Goal: Task Accomplishment & Management: Use online tool/utility

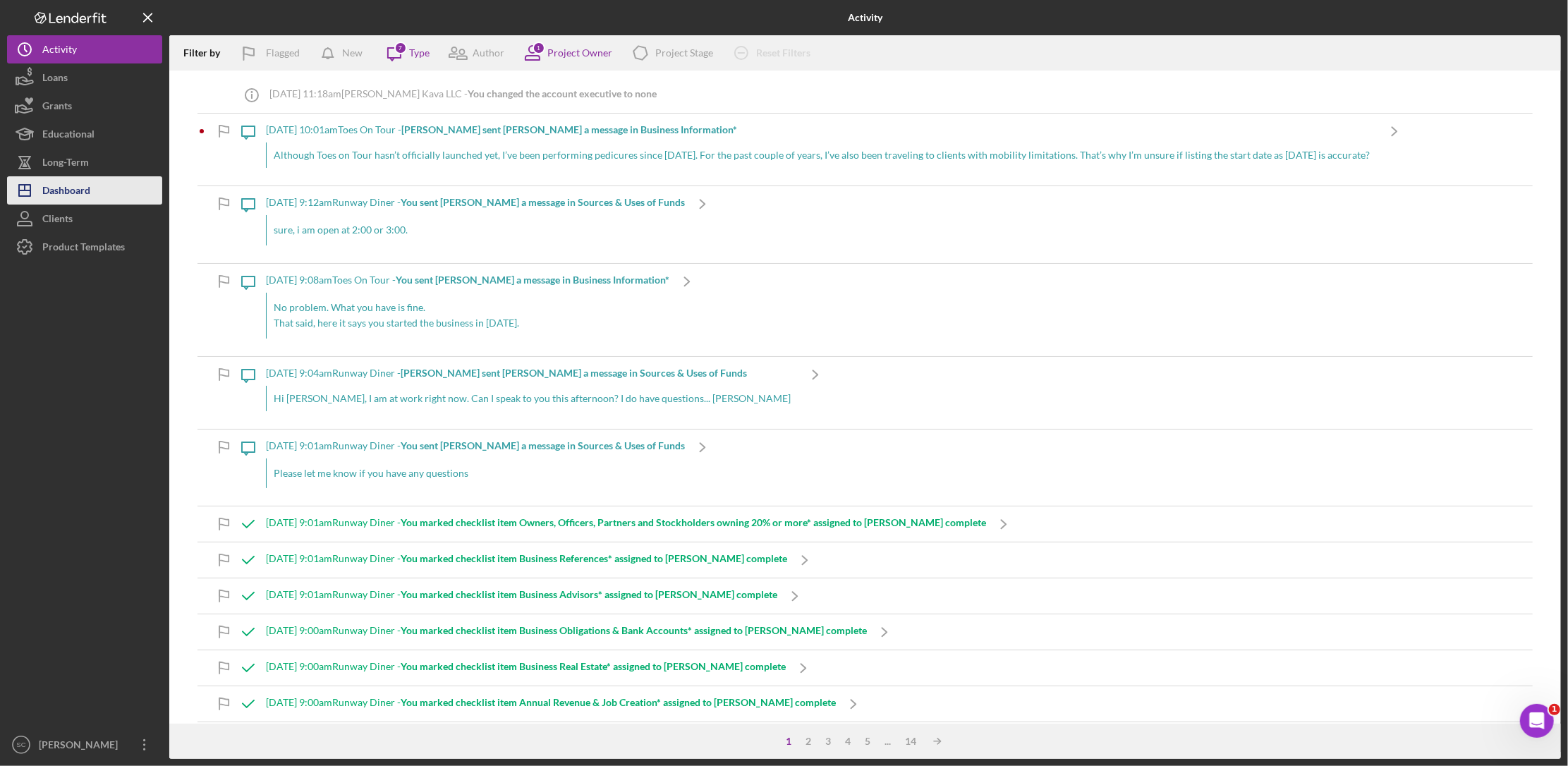
click at [56, 176] on div "Dashboard" at bounding box center [66, 192] width 48 height 32
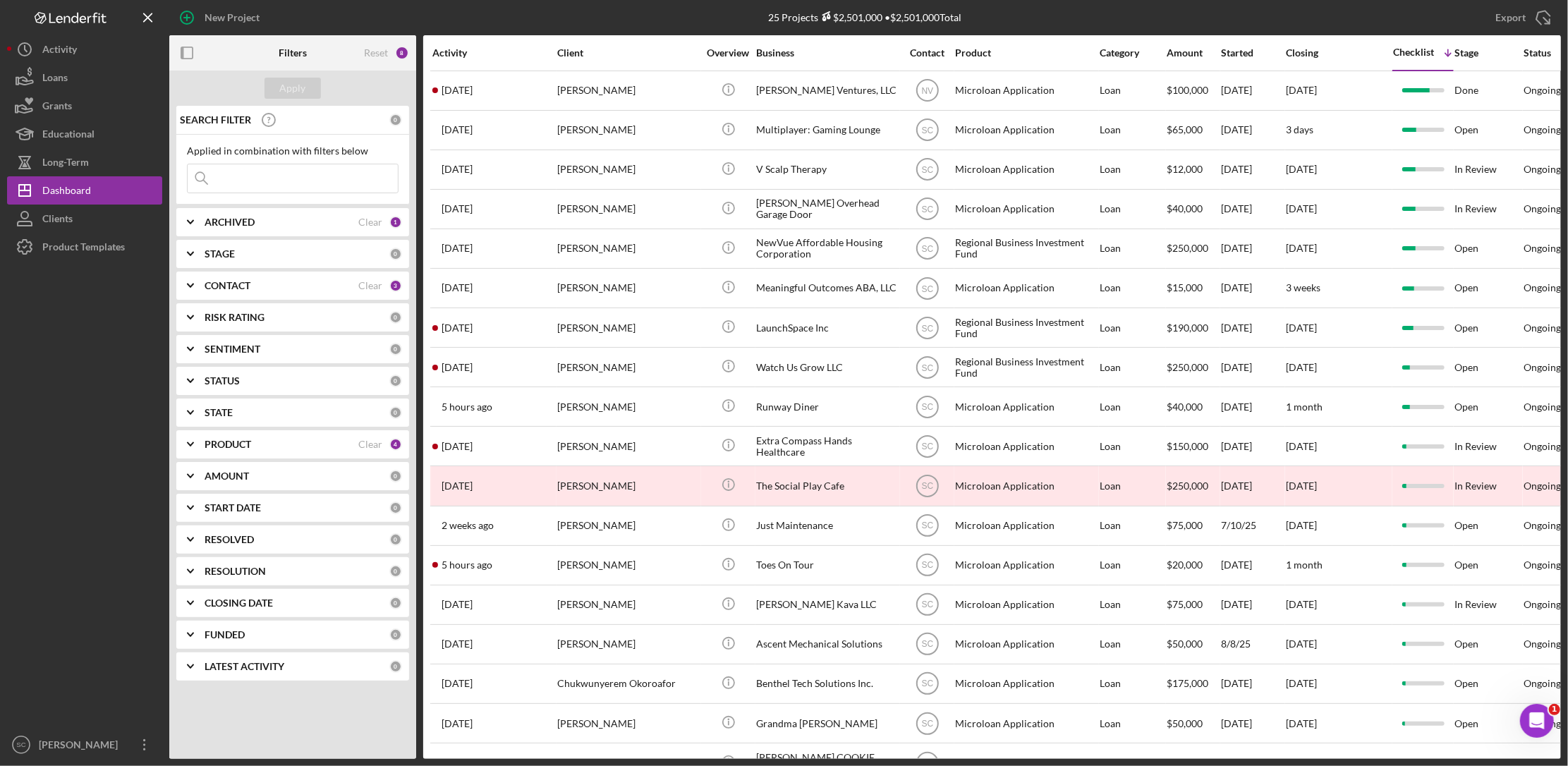
click at [262, 183] on input at bounding box center [293, 178] width 210 height 28
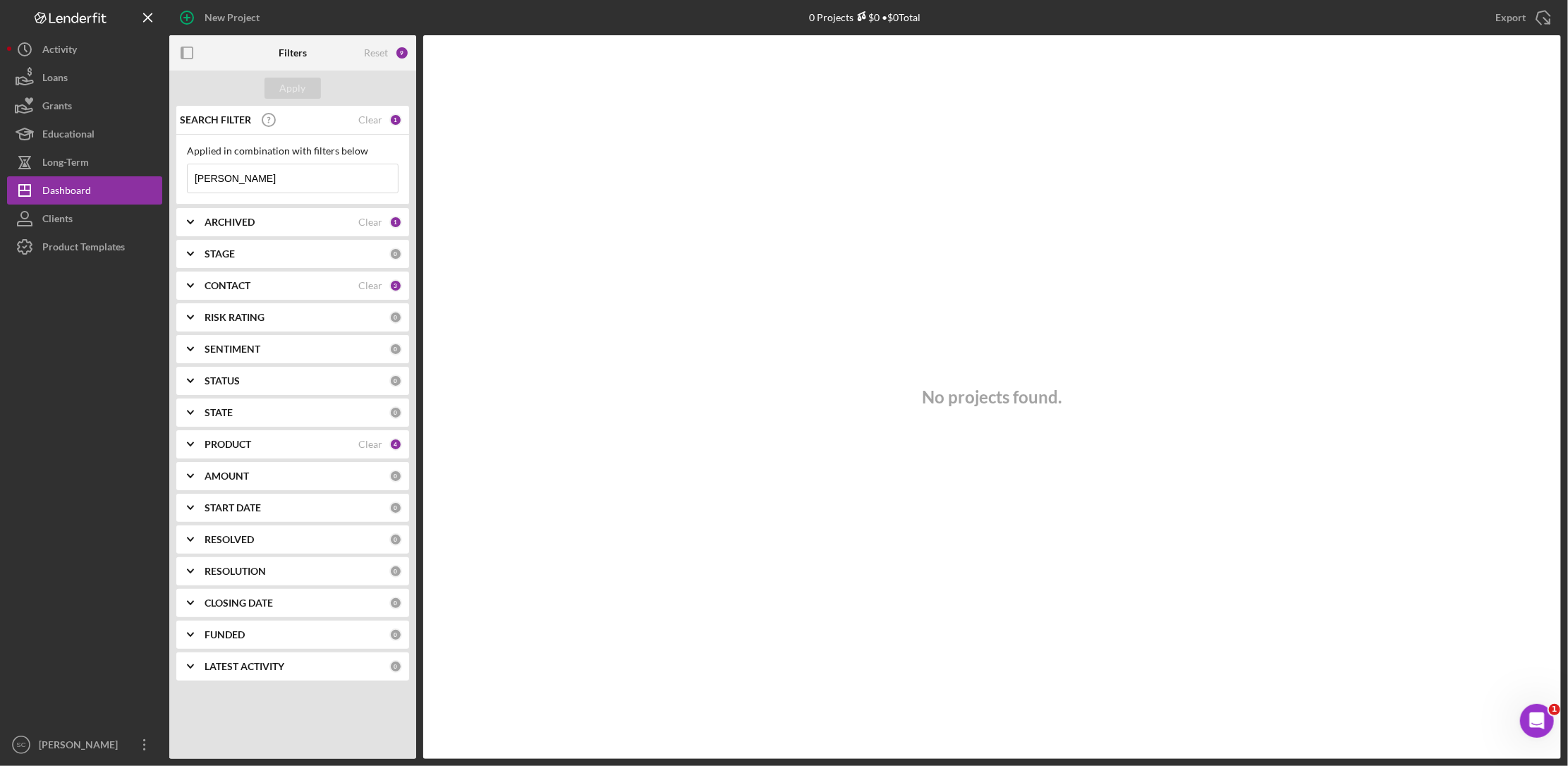
type input "[PERSON_NAME]"
click at [256, 284] on div "CONTACT" at bounding box center [281, 285] width 154 height 11
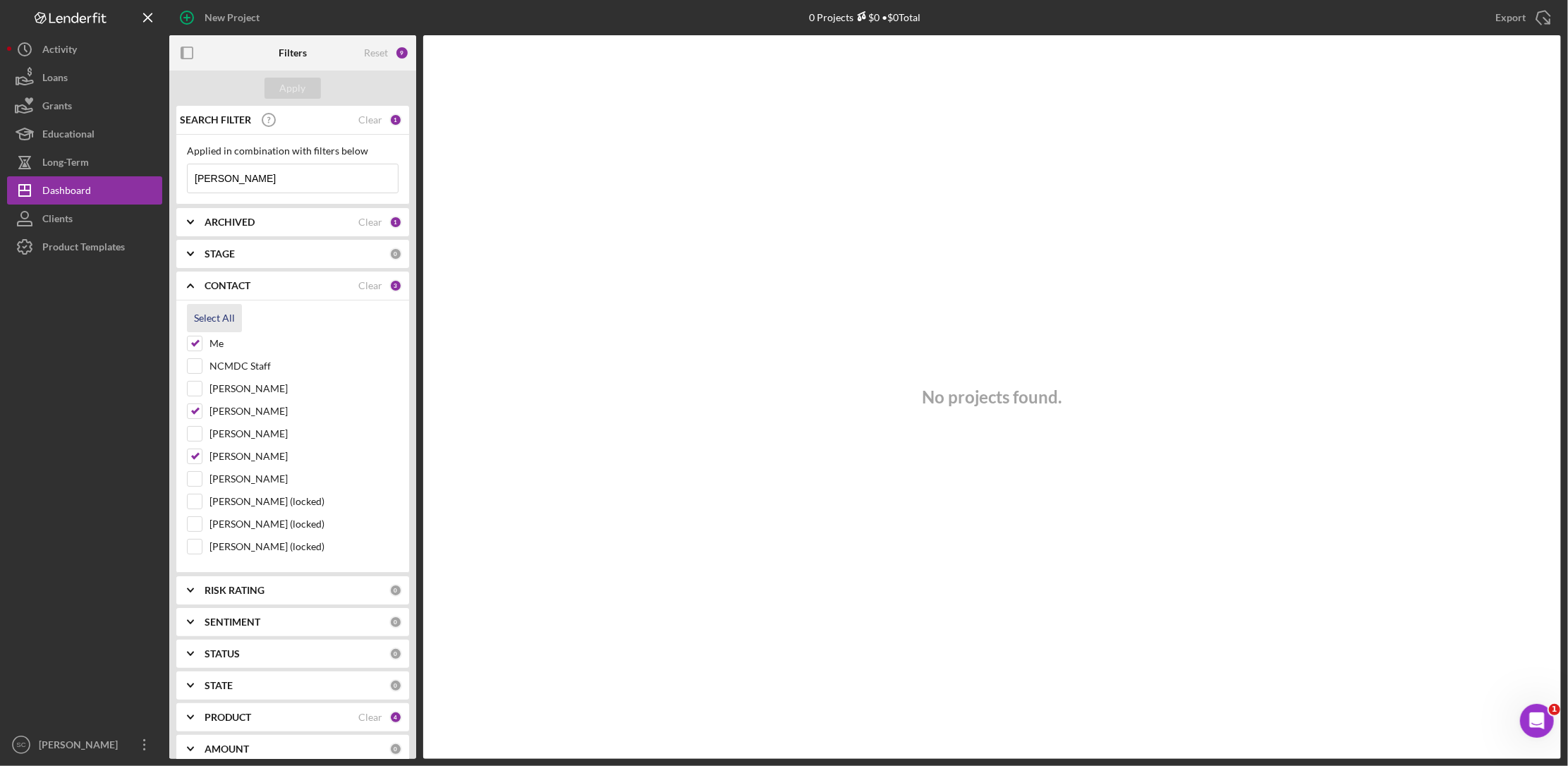
click at [206, 318] on div "Select All" at bounding box center [214, 318] width 41 height 28
checkbox input "true"
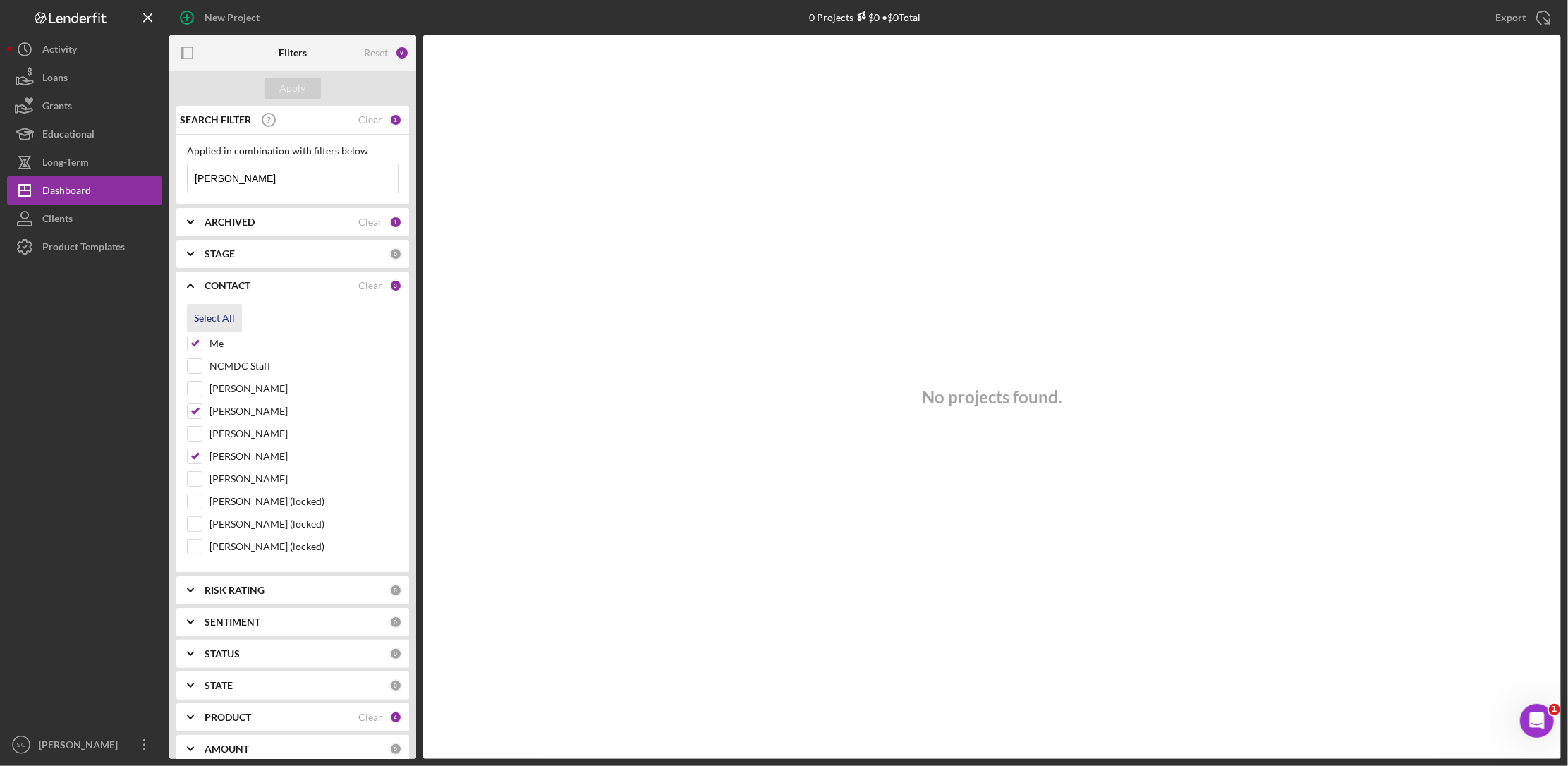
checkbox input "true"
click at [287, 88] on div "Apply" at bounding box center [293, 88] width 26 height 21
click at [59, 187] on div "Dashboard" at bounding box center [67, 192] width 49 height 32
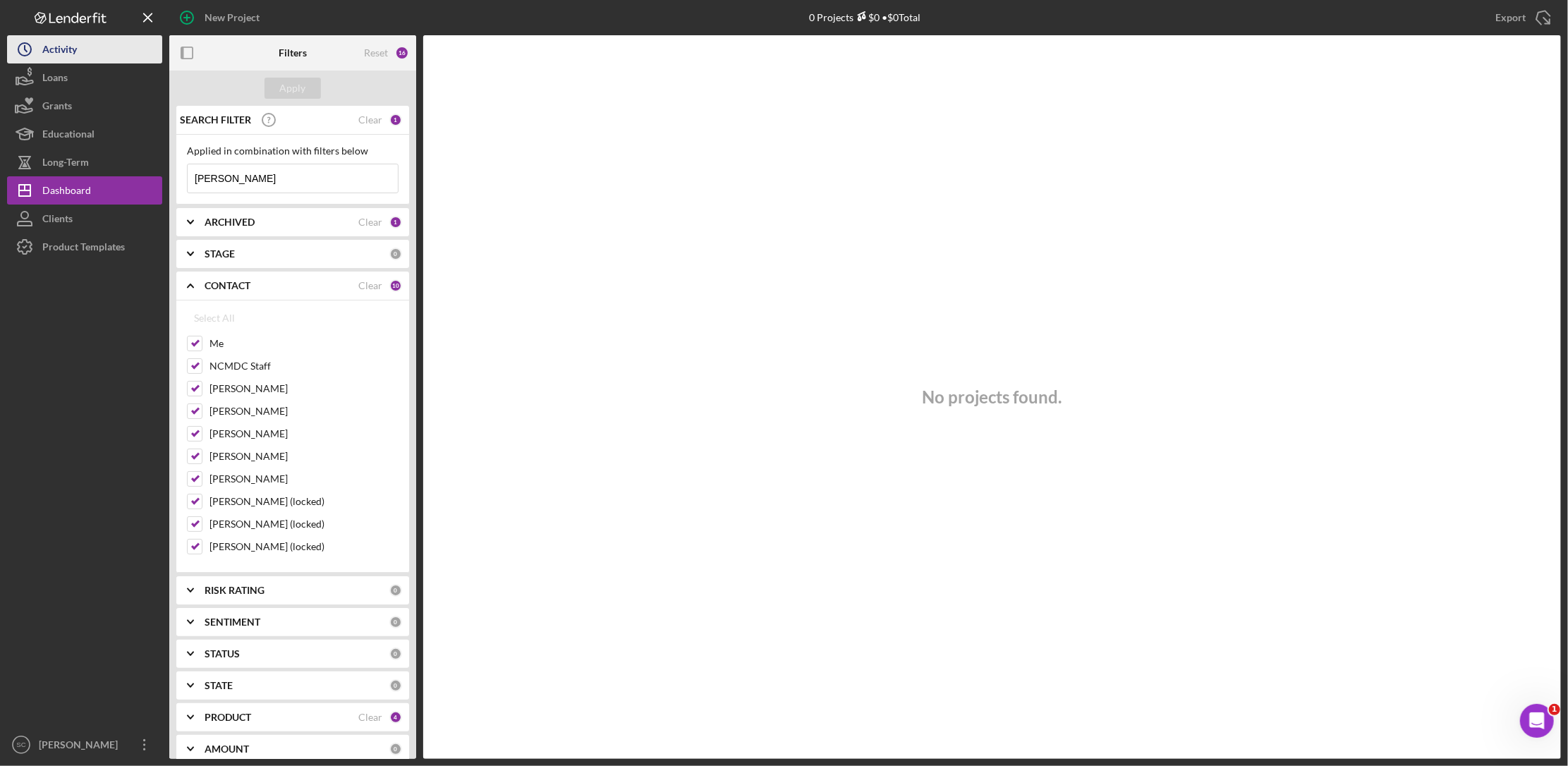
click at [74, 50] on div "Activity" at bounding box center [59, 51] width 34 height 32
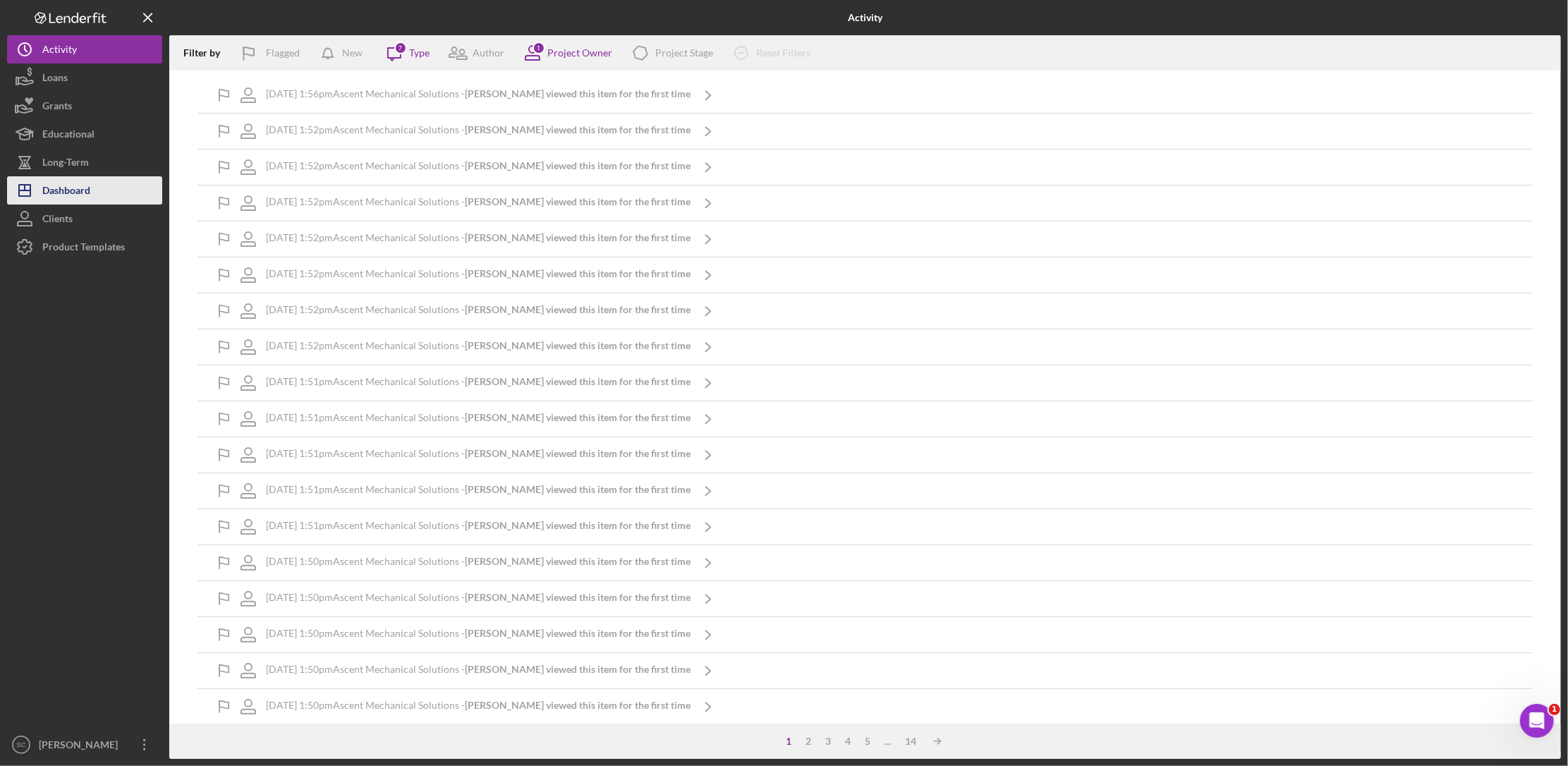
click at [63, 182] on div "Dashboard" at bounding box center [66, 192] width 48 height 32
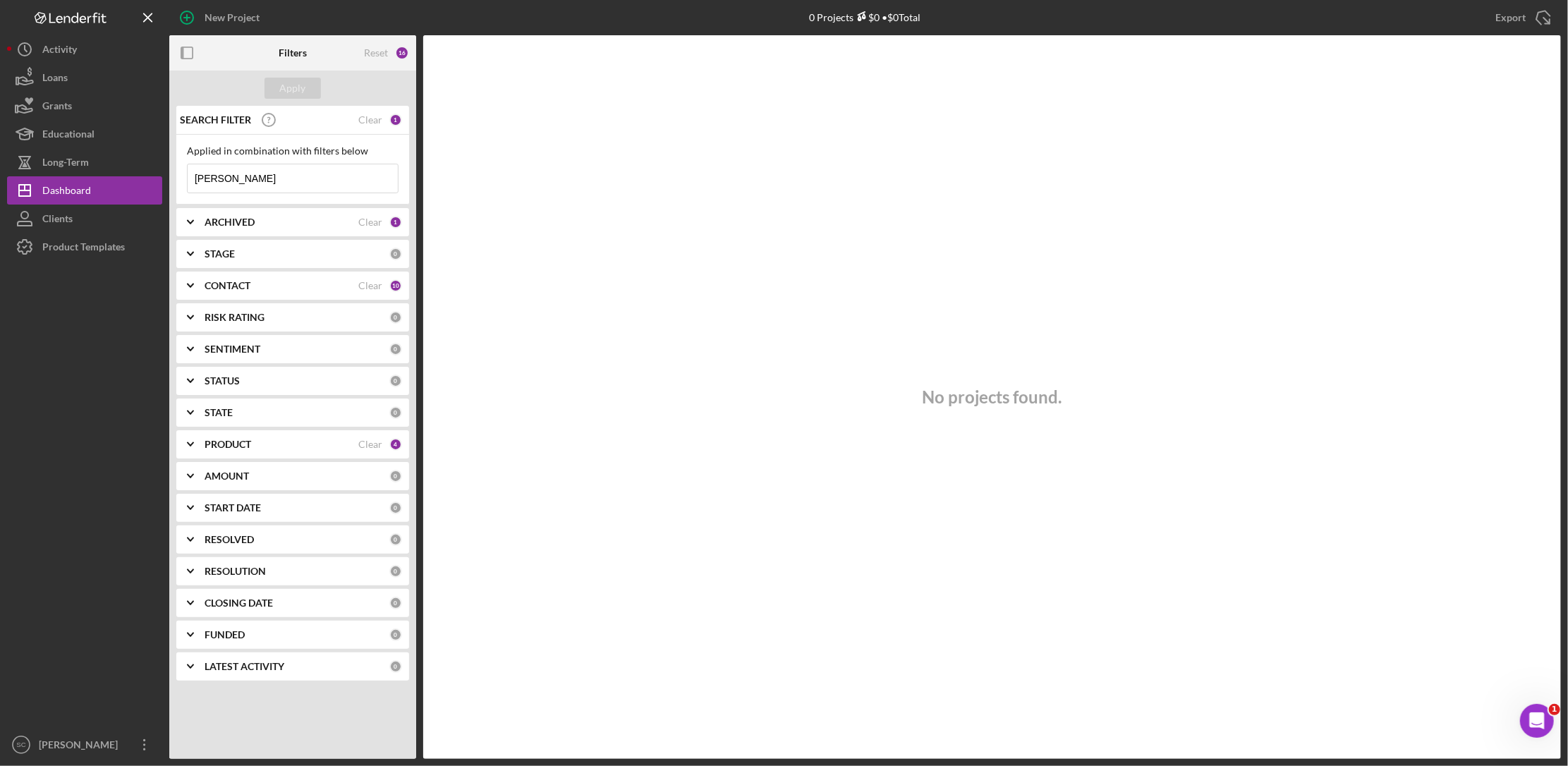
drag, startPoint x: 372, startPoint y: 125, endPoint x: 361, endPoint y: 118, distance: 13.0
click at [370, 123] on div "Clear" at bounding box center [370, 120] width 24 height 11
click at [293, 83] on div "Apply" at bounding box center [293, 88] width 26 height 21
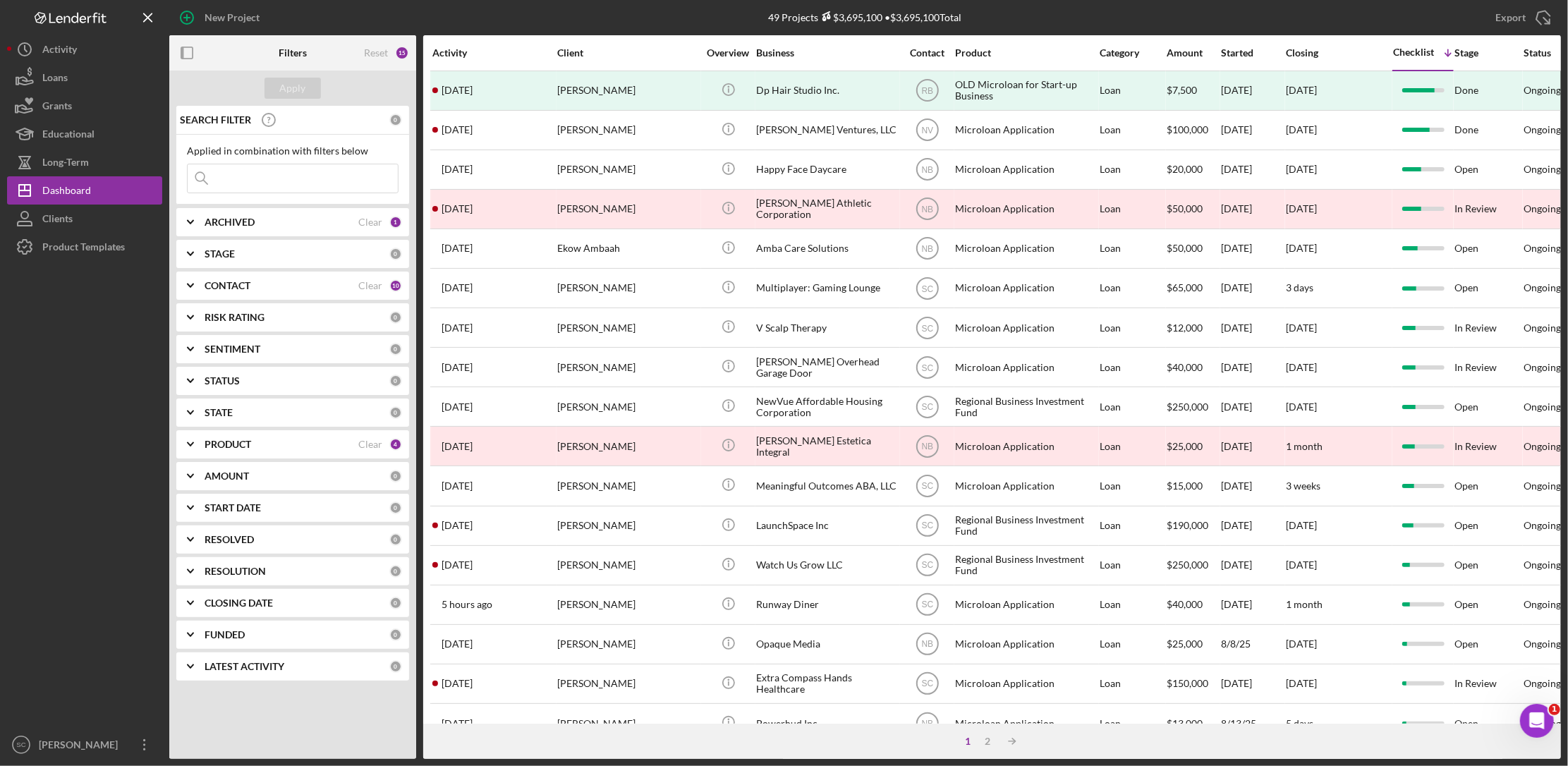
click at [225, 178] on input at bounding box center [293, 178] width 210 height 28
click at [200, 172] on icon at bounding box center [200, 177] width 9 height 9
click at [215, 175] on icon at bounding box center [201, 178] width 28 height 28
click at [219, 185] on input at bounding box center [293, 178] width 210 height 28
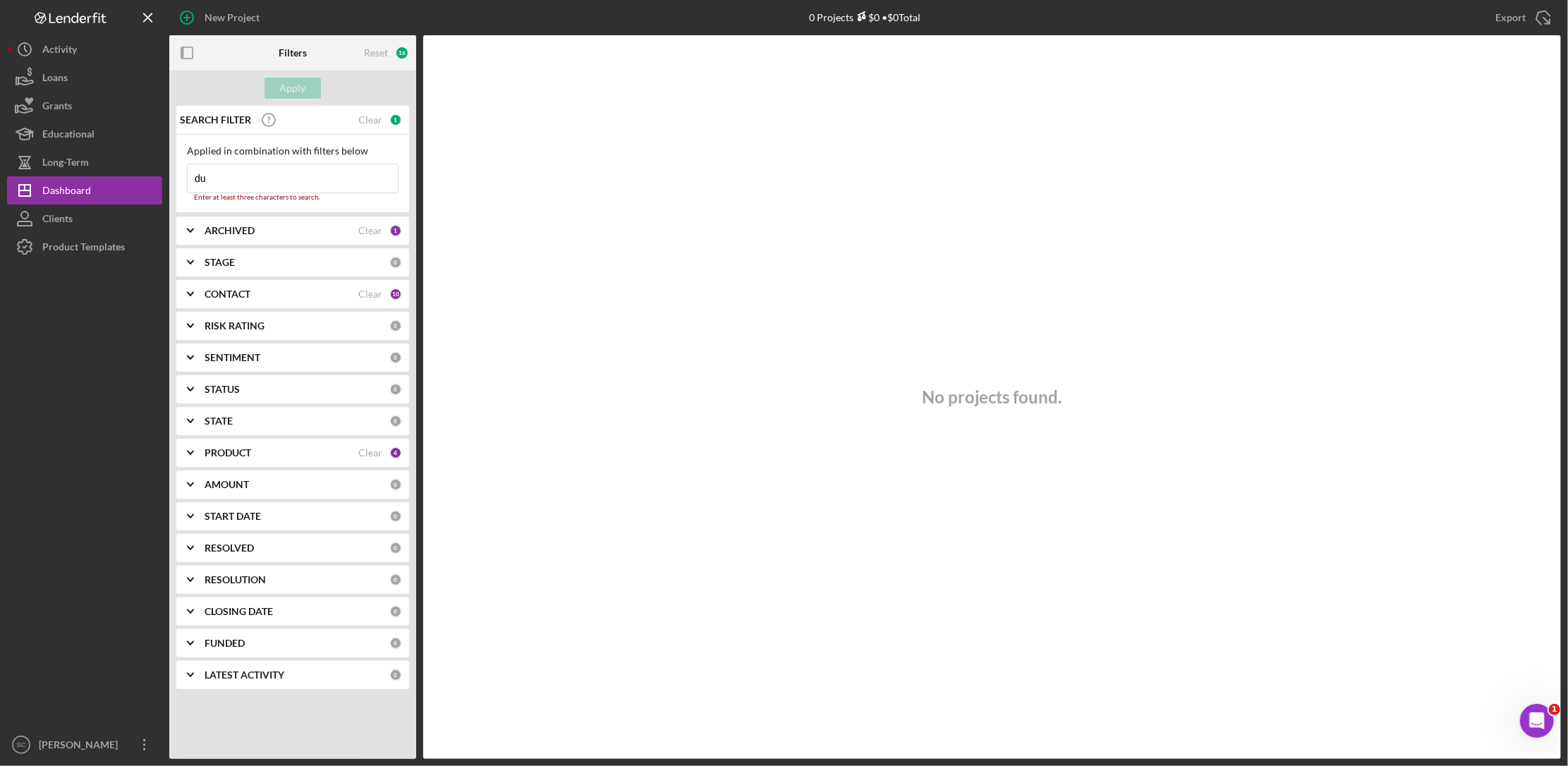
type input "d"
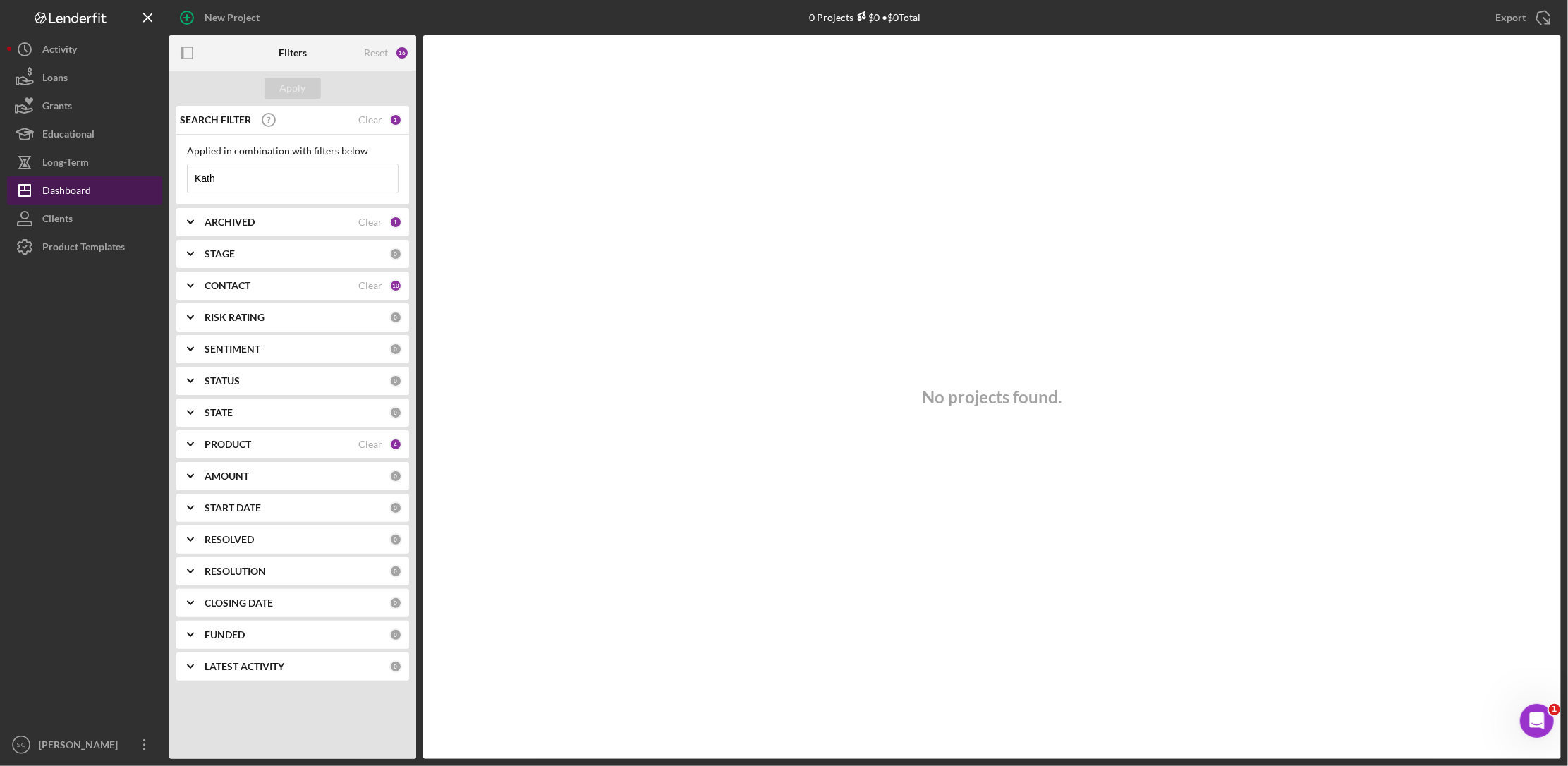
type input "Kath"
click at [85, 187] on div "Dashboard" at bounding box center [67, 192] width 49 height 32
click at [63, 127] on div "Educational" at bounding box center [69, 136] width 52 height 32
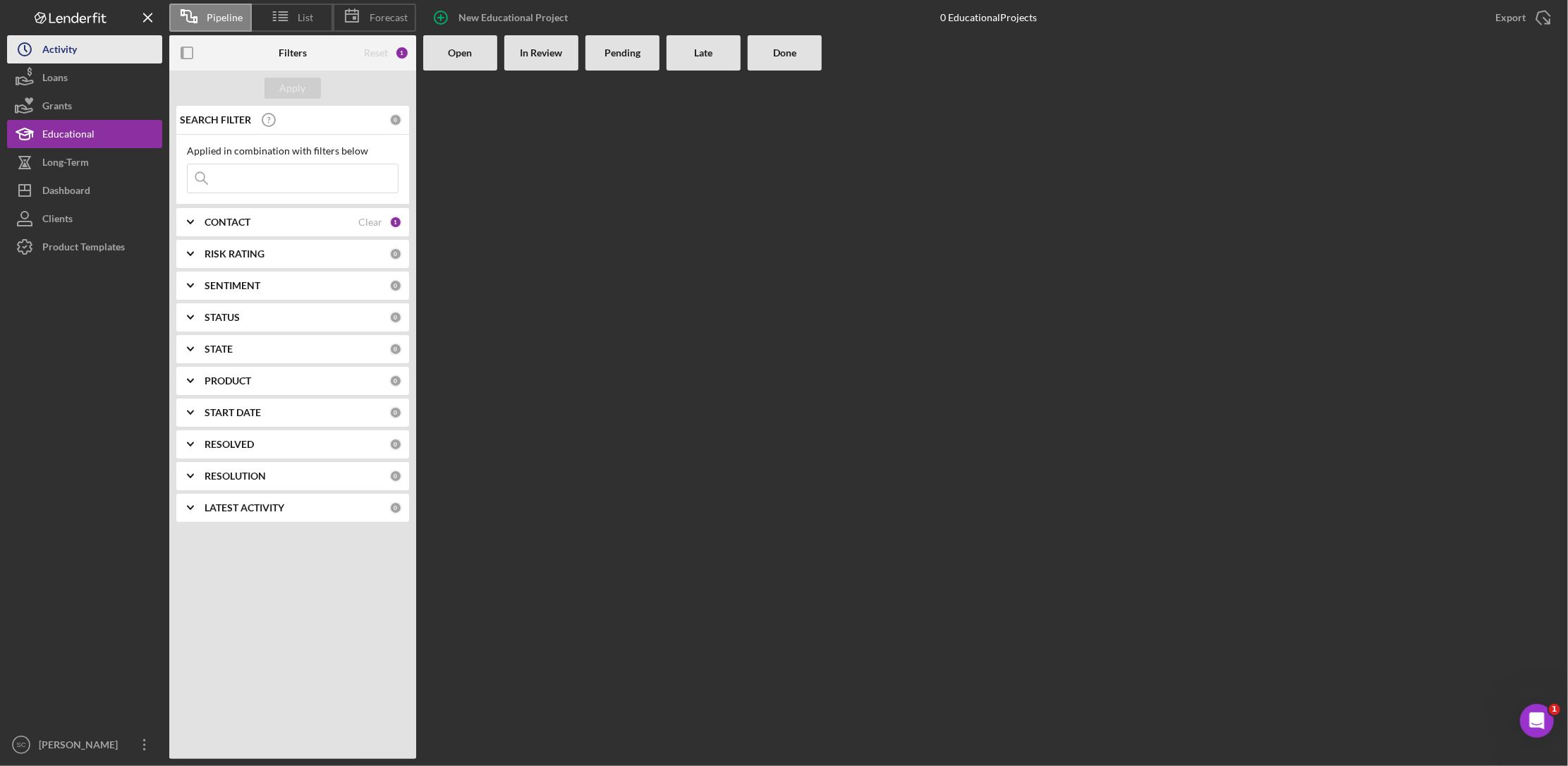
click at [66, 46] on div "Activity" at bounding box center [59, 51] width 34 height 32
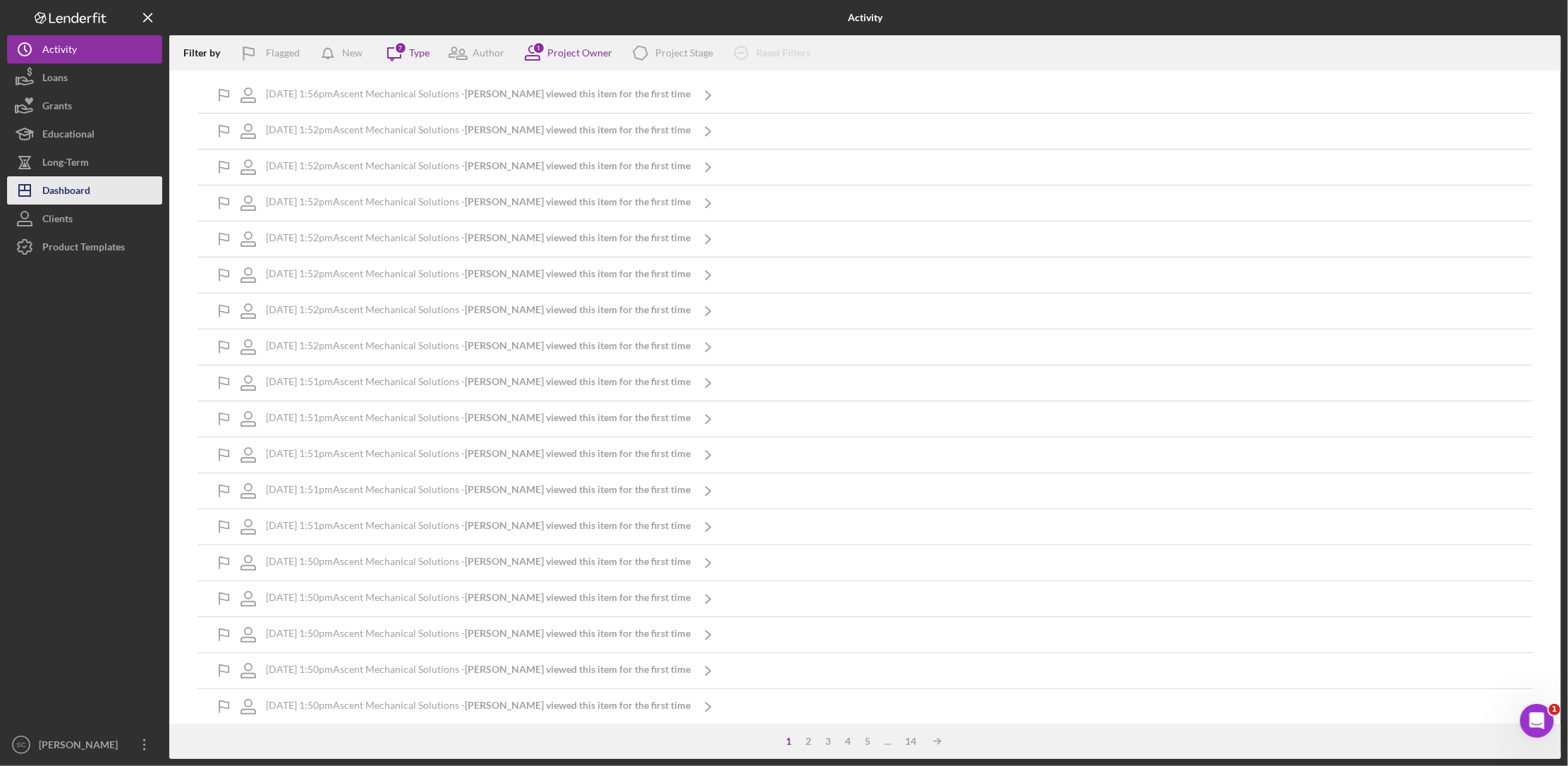
click at [71, 184] on div "Dashboard" at bounding box center [66, 192] width 48 height 32
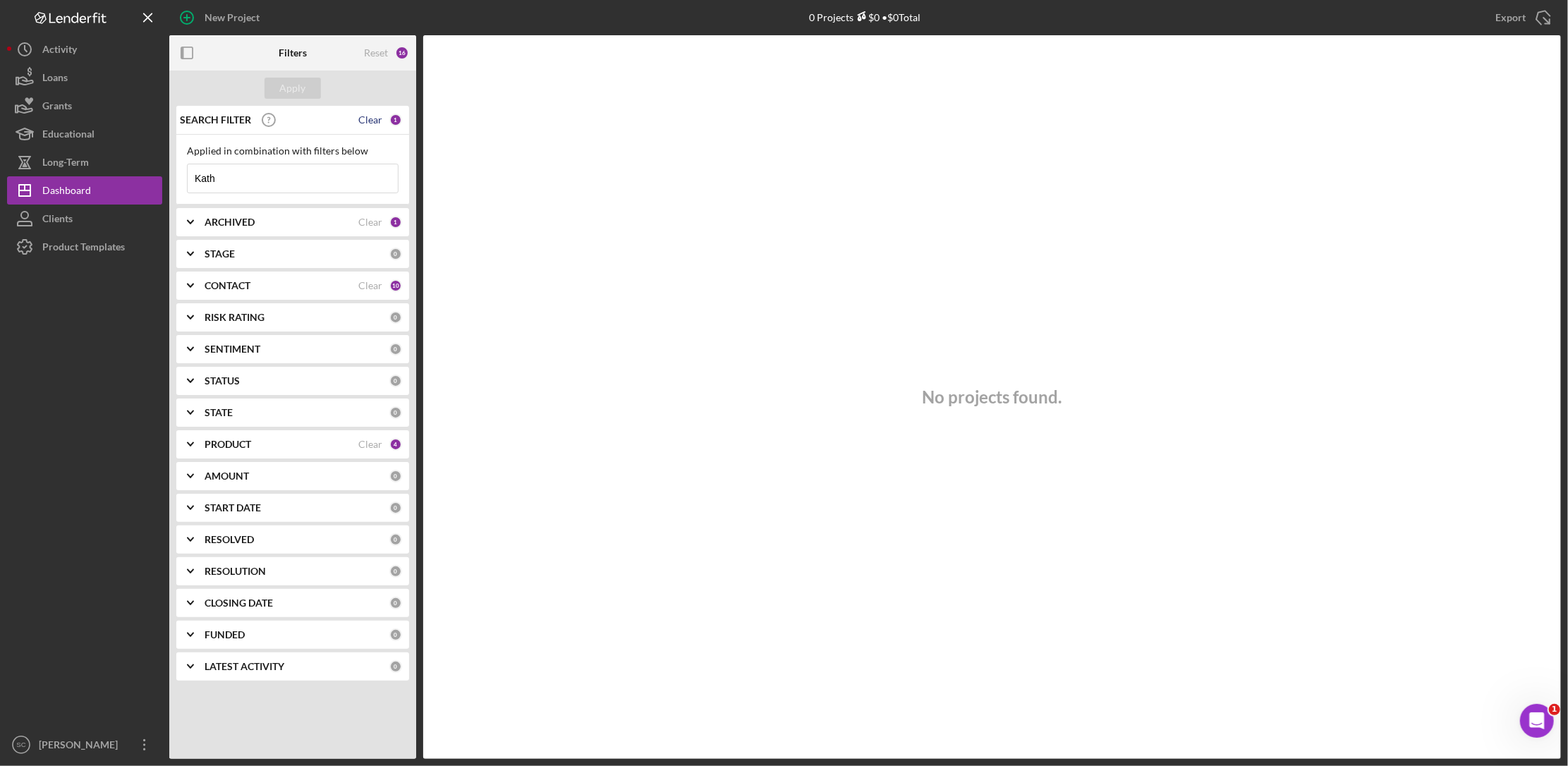
click at [374, 117] on div "Clear" at bounding box center [370, 120] width 24 height 11
click at [301, 84] on div "Apply" at bounding box center [293, 88] width 26 height 21
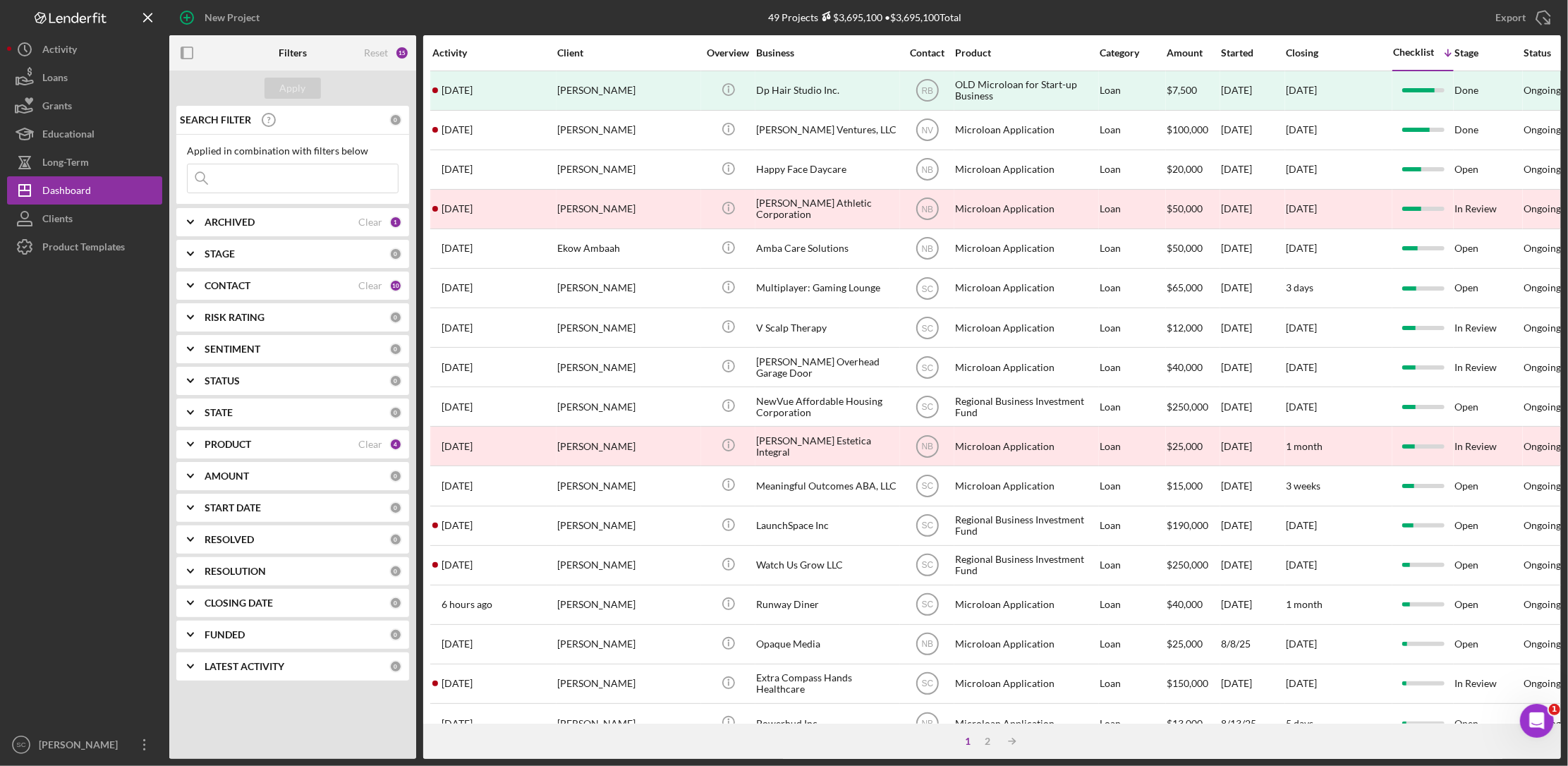
click at [242, 258] on div "STAGE" at bounding box center [297, 254] width 184 height 11
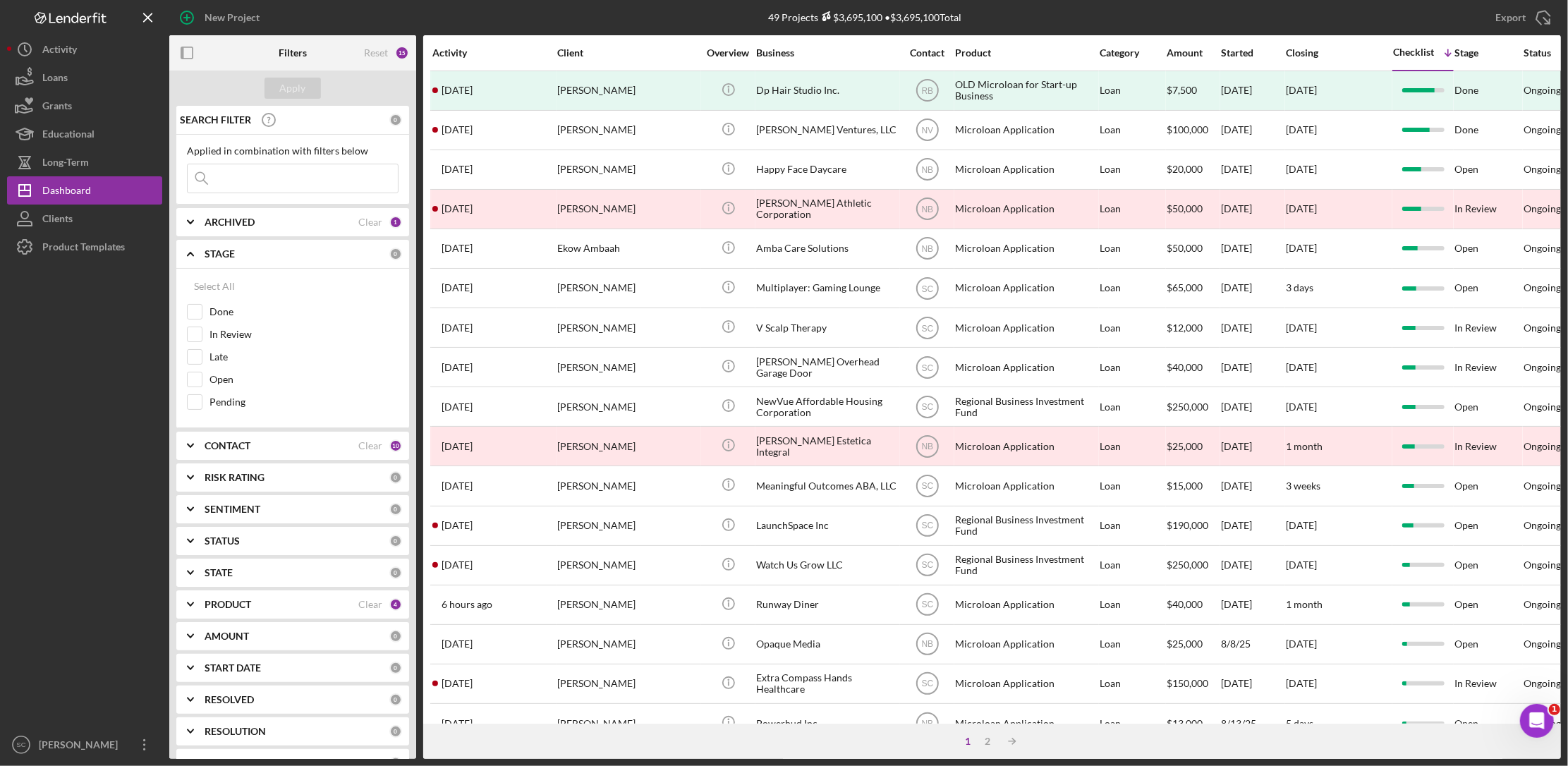
click at [242, 258] on div "STAGE" at bounding box center [297, 254] width 184 height 11
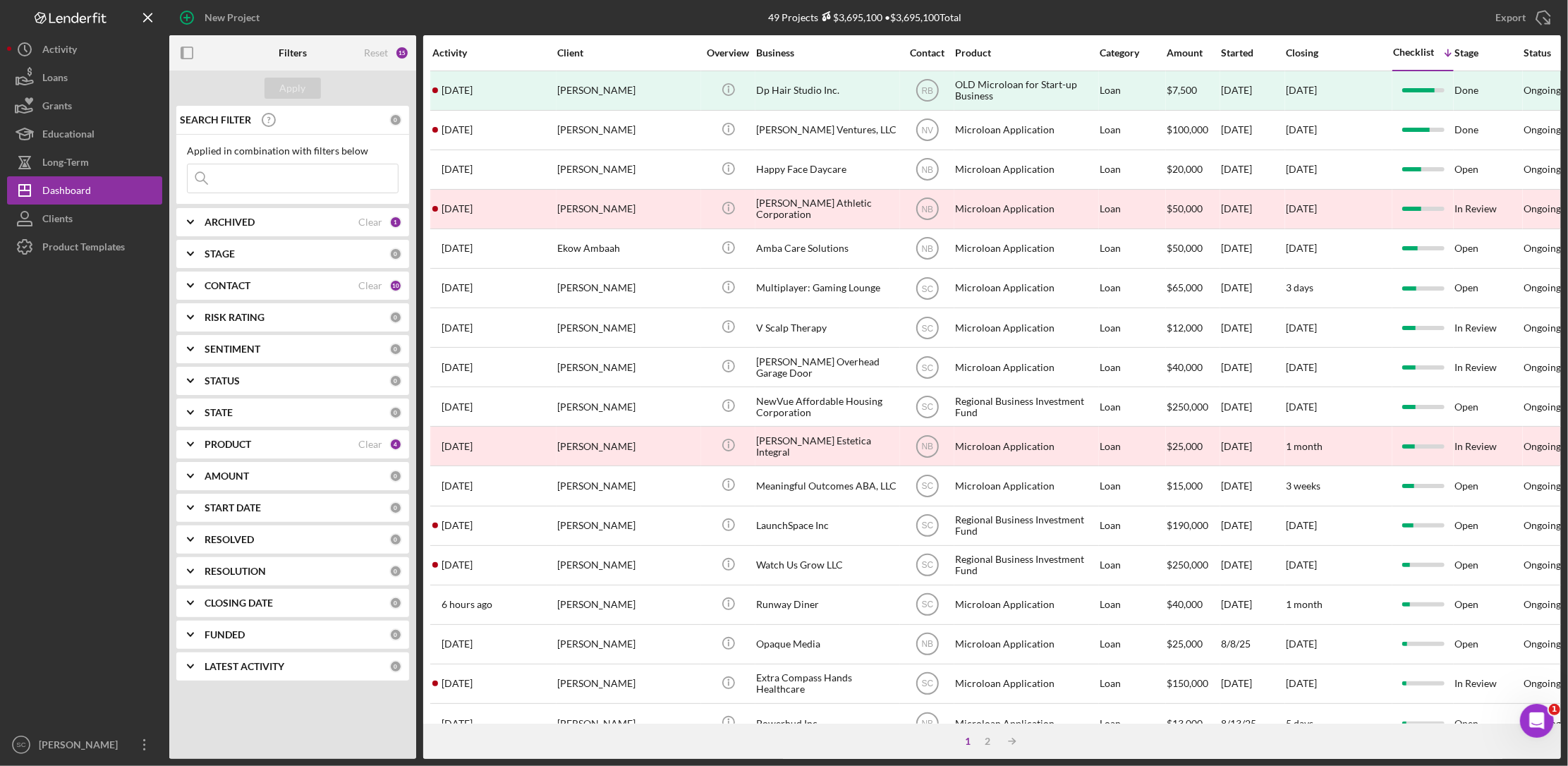
click at [242, 223] on b "ARCHIVED" at bounding box center [229, 222] width 50 height 11
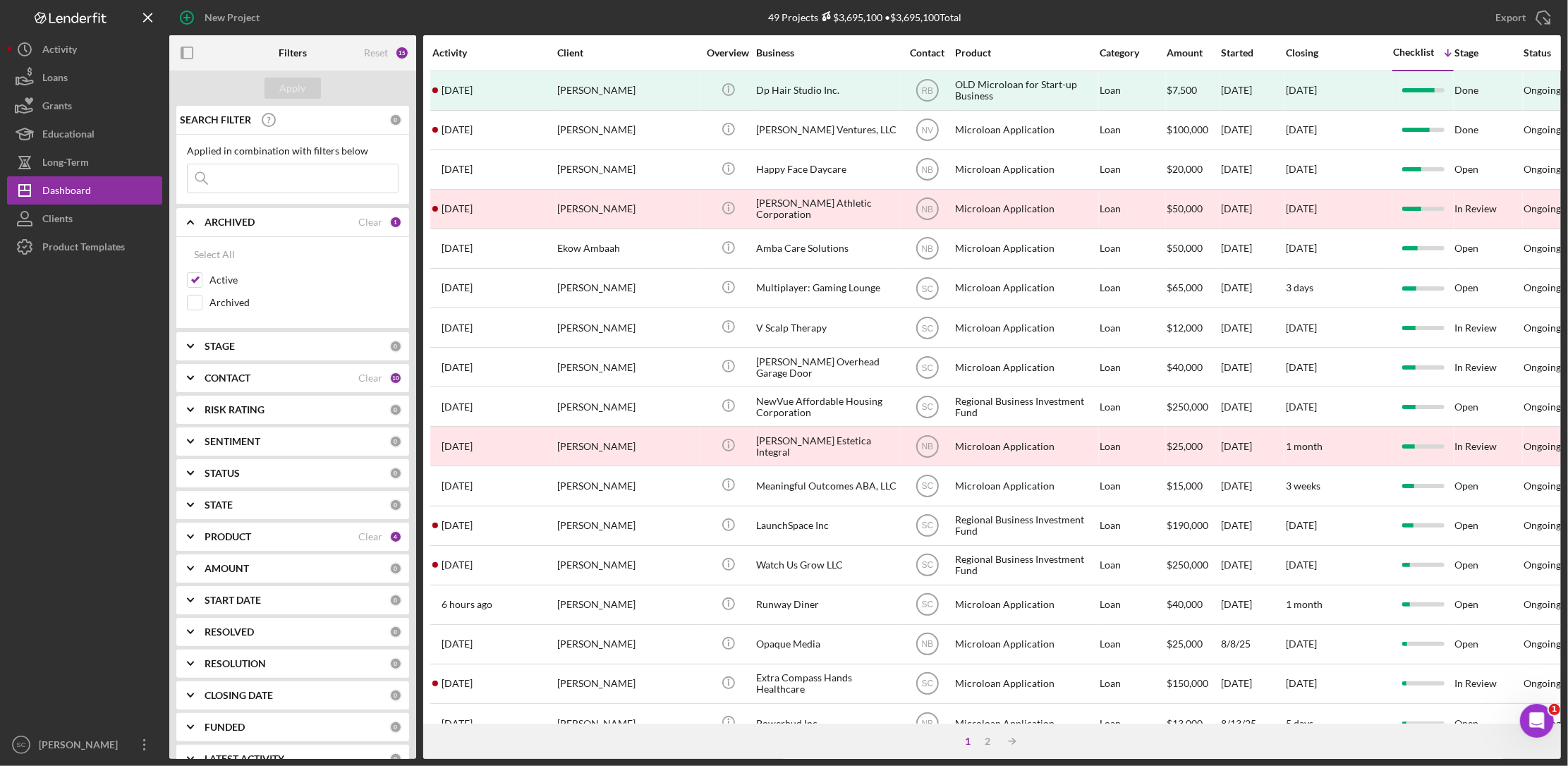
click at [242, 223] on b "ARCHIVED" at bounding box center [229, 222] width 50 height 11
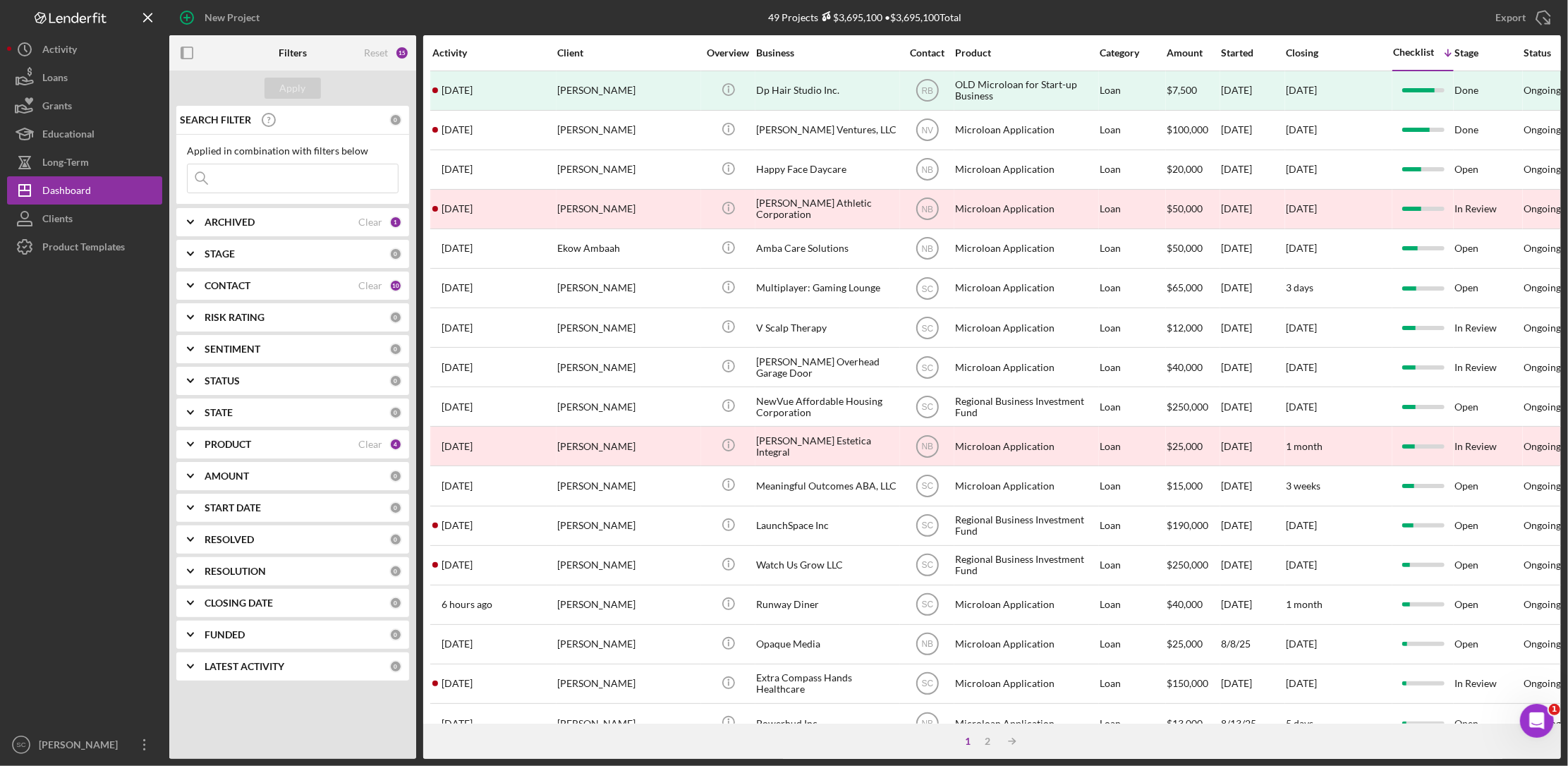
click at [229, 288] on b "CONTACT" at bounding box center [227, 285] width 46 height 11
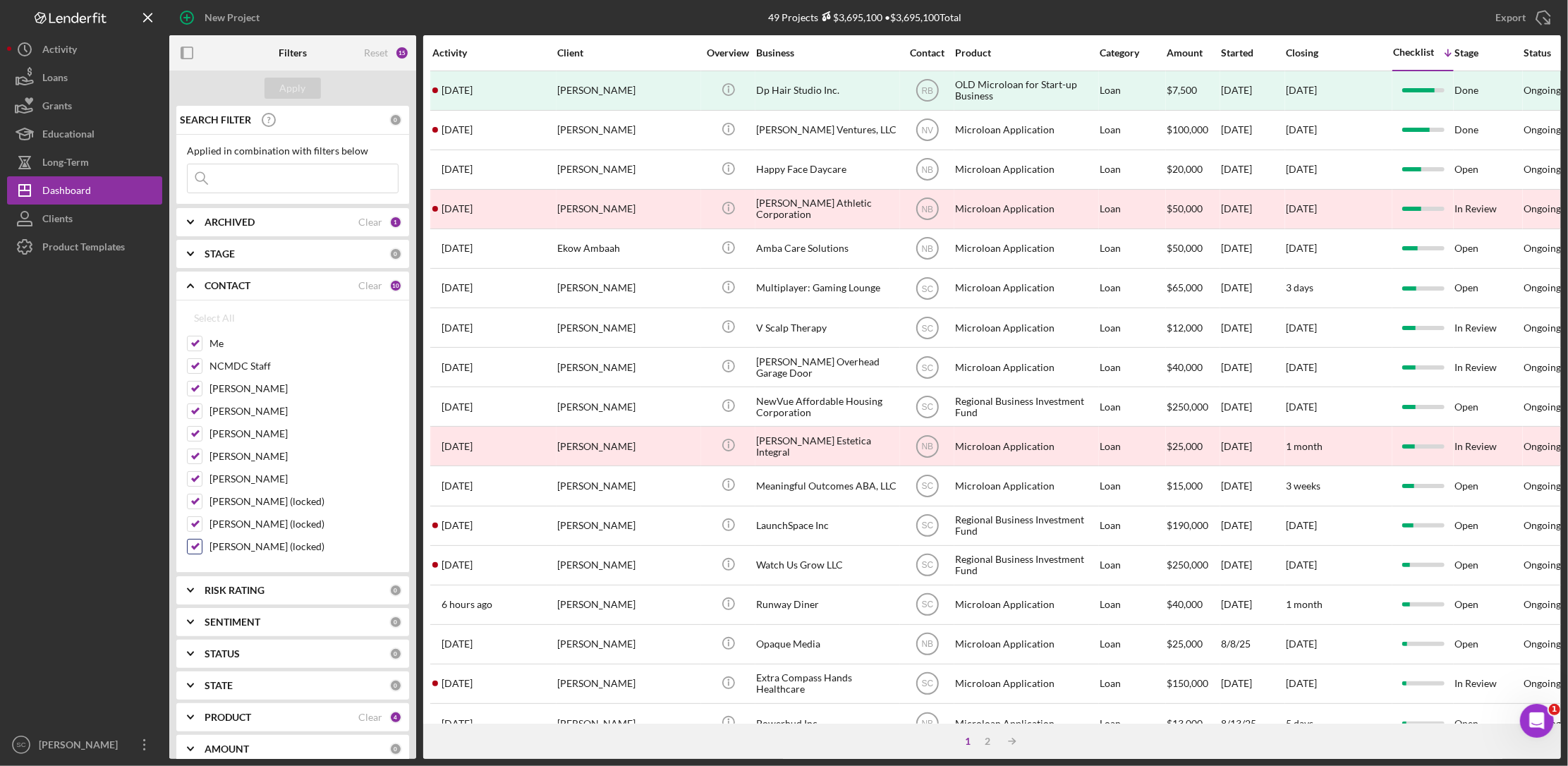
click at [195, 549] on input "[PERSON_NAME] (locked)" at bounding box center [194, 546] width 14 height 14
checkbox input "false"
click at [191, 520] on input "[PERSON_NAME] (locked)" at bounding box center [194, 524] width 14 height 14
checkbox input "false"
click at [193, 504] on input "[PERSON_NAME] (locked)" at bounding box center [194, 502] width 14 height 14
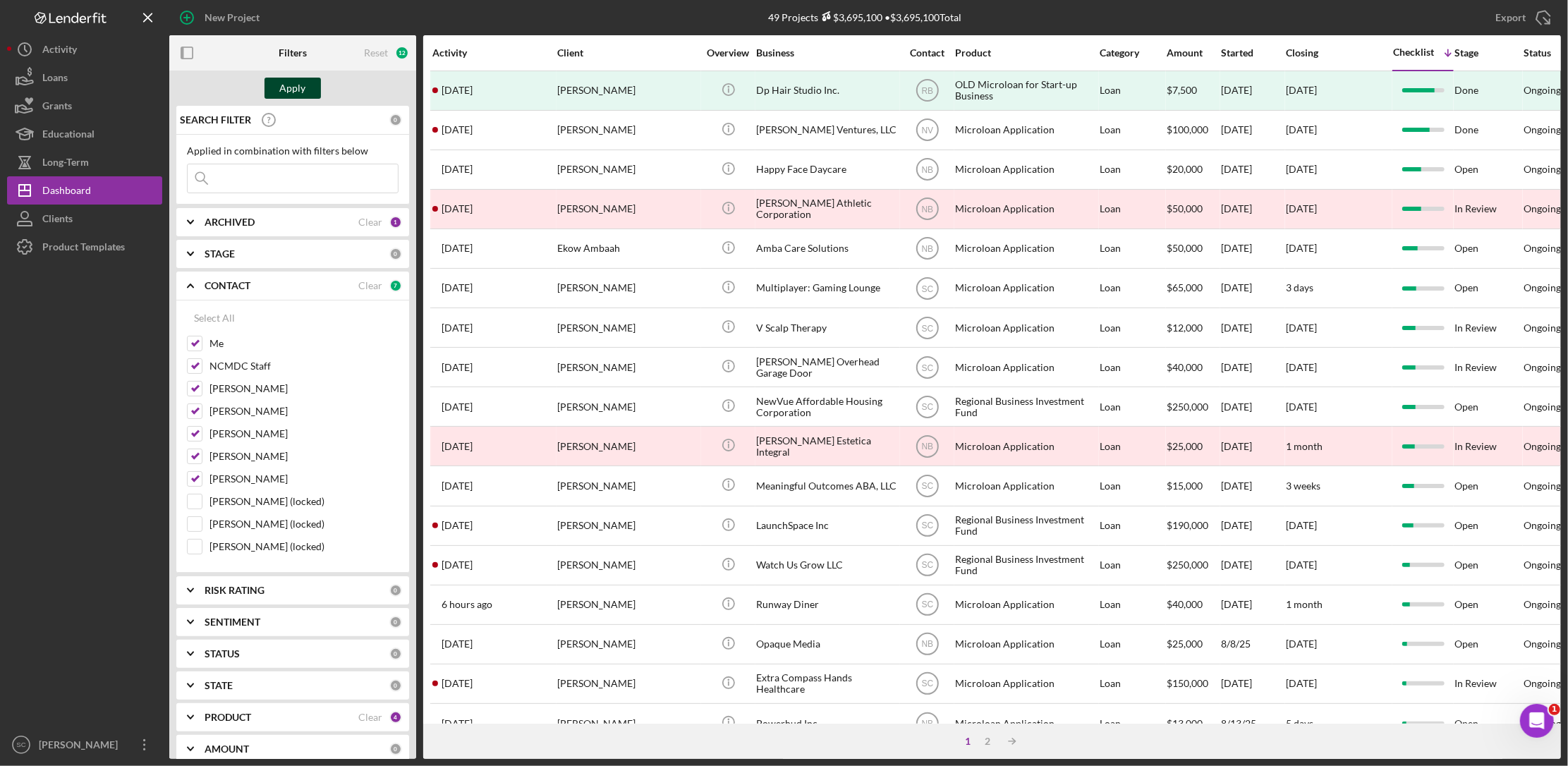
click at [297, 85] on div "Apply" at bounding box center [293, 88] width 26 height 21
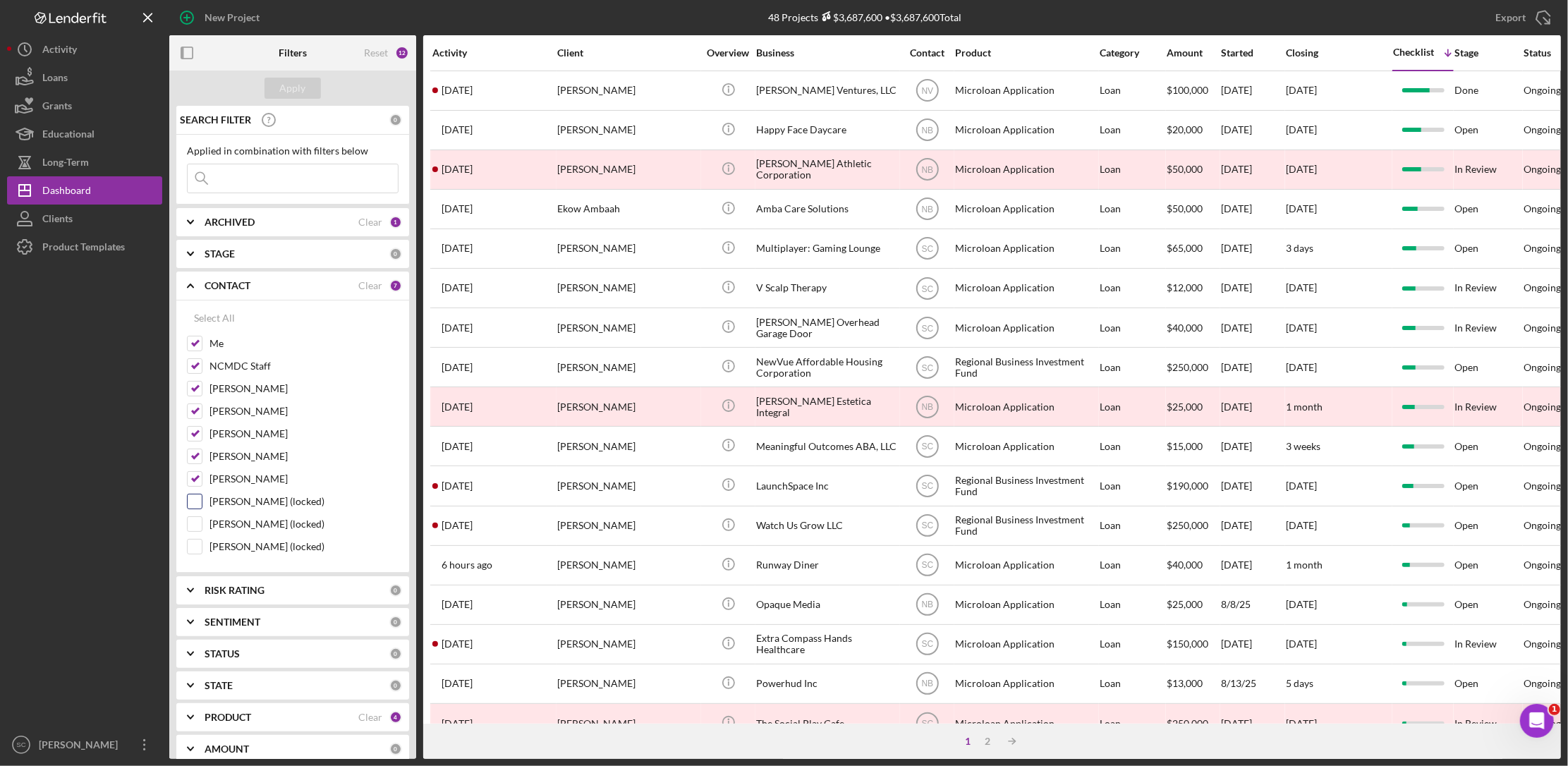
click at [193, 504] on input "[PERSON_NAME] (locked)" at bounding box center [194, 502] width 14 height 14
checkbox input "true"
click at [290, 90] on div "Apply" at bounding box center [293, 88] width 26 height 21
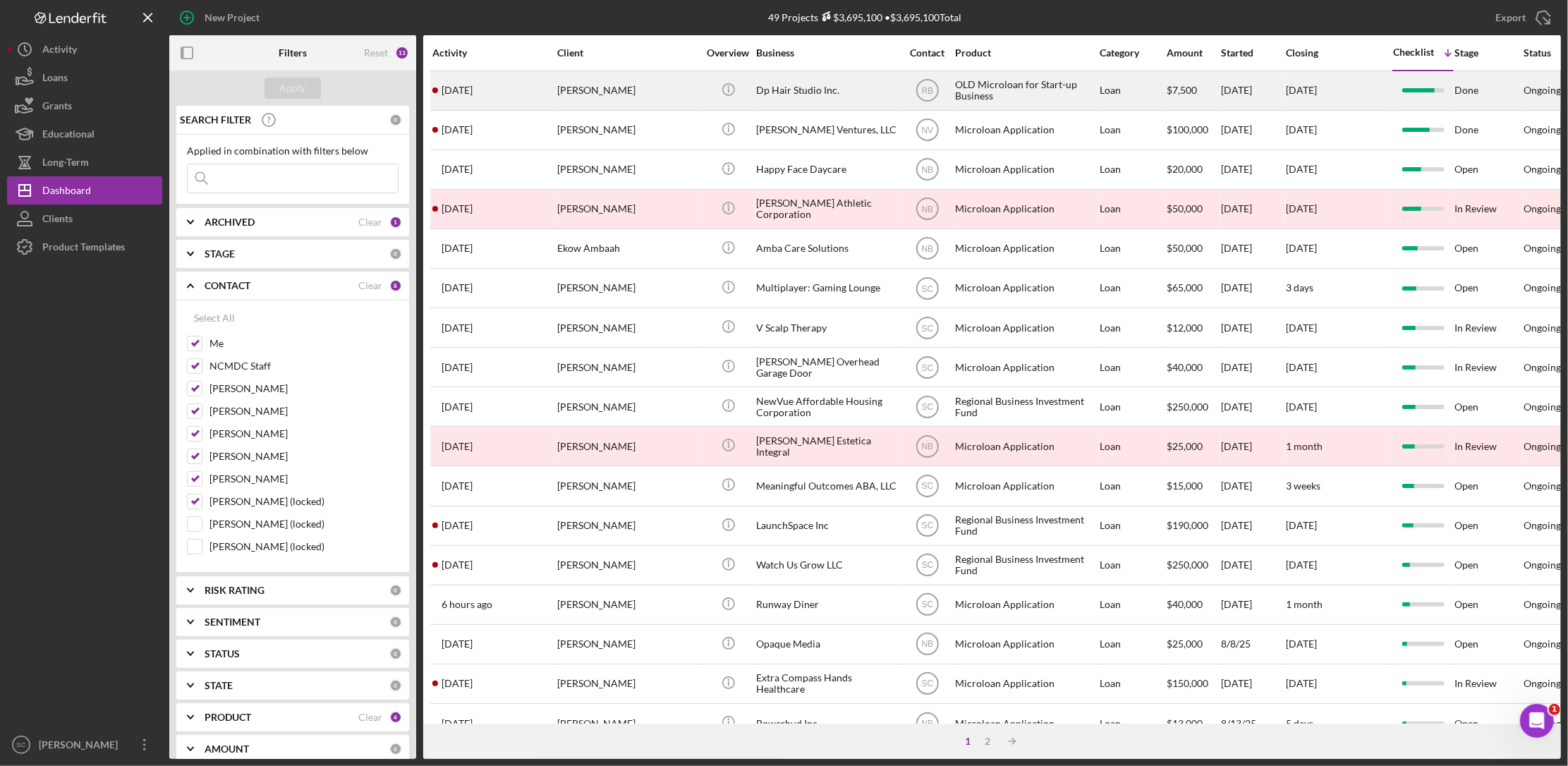
click at [808, 89] on div "Dp Hair Studio Inc." at bounding box center [826, 90] width 141 height 37
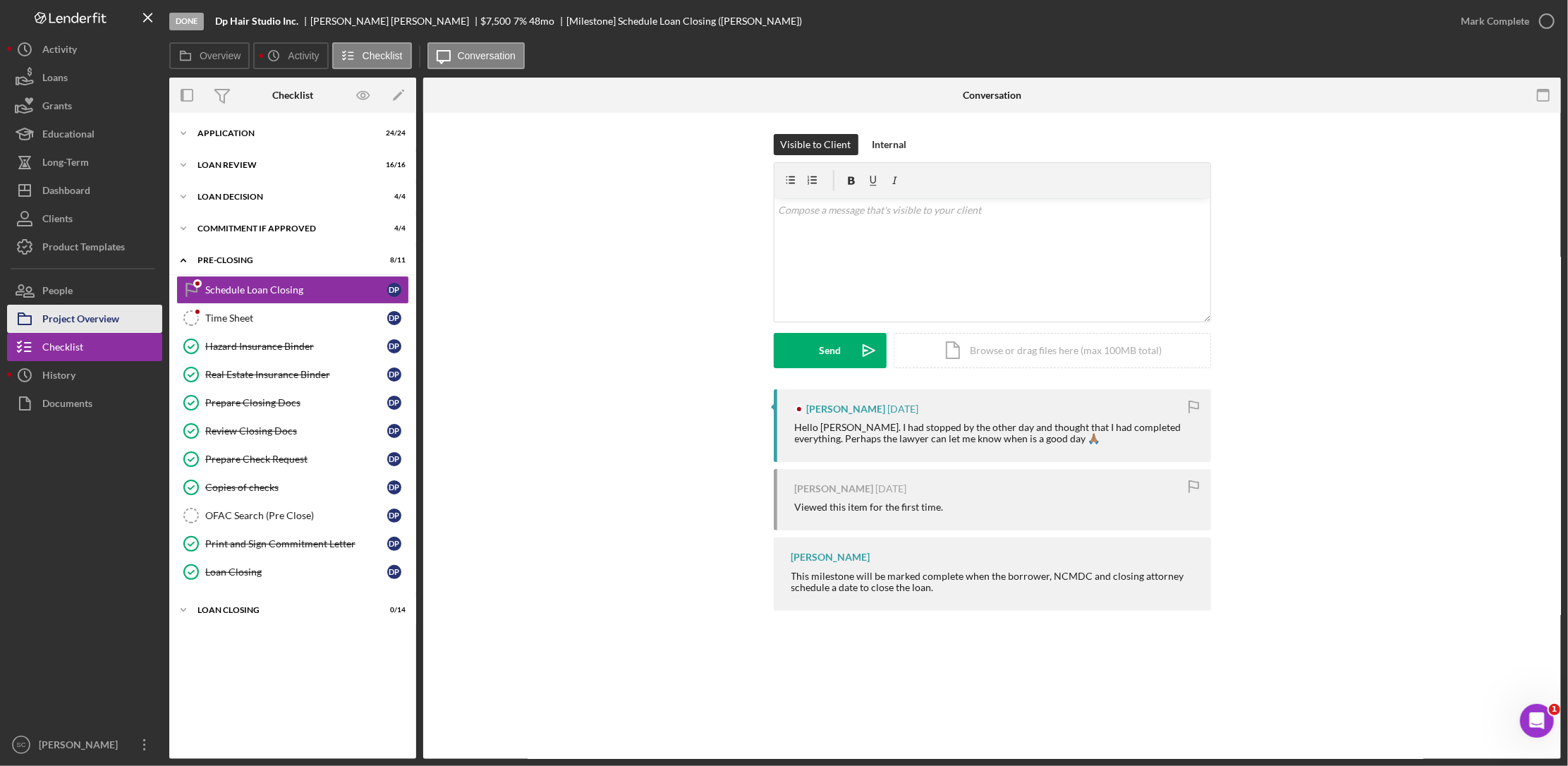
click at [104, 322] on div "Project Overview" at bounding box center [81, 321] width 77 height 32
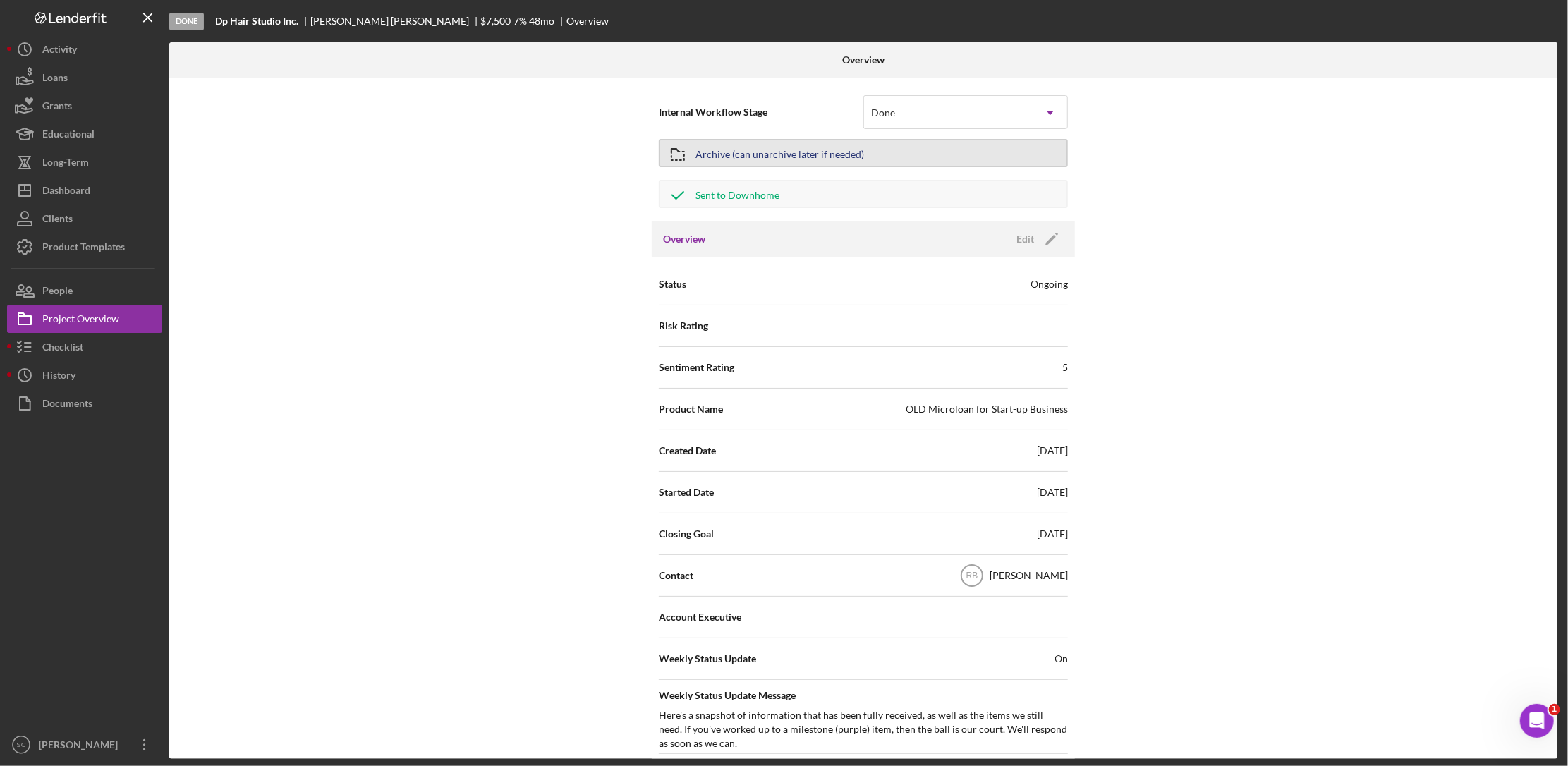
click at [756, 153] on div "Archive (can unarchive later if needed)" at bounding box center [779, 152] width 168 height 25
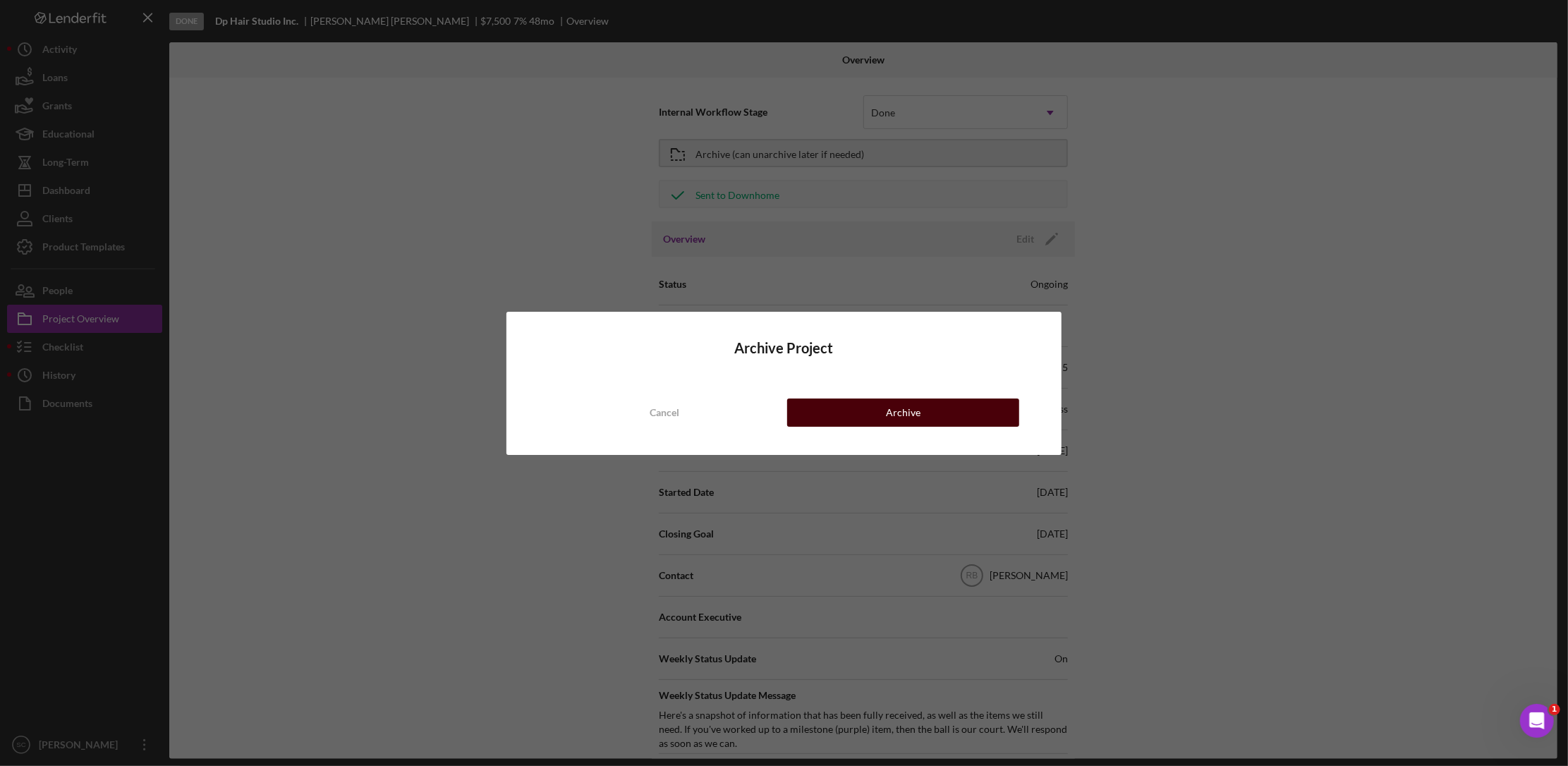
click at [906, 418] on div "Archive" at bounding box center [903, 412] width 34 height 28
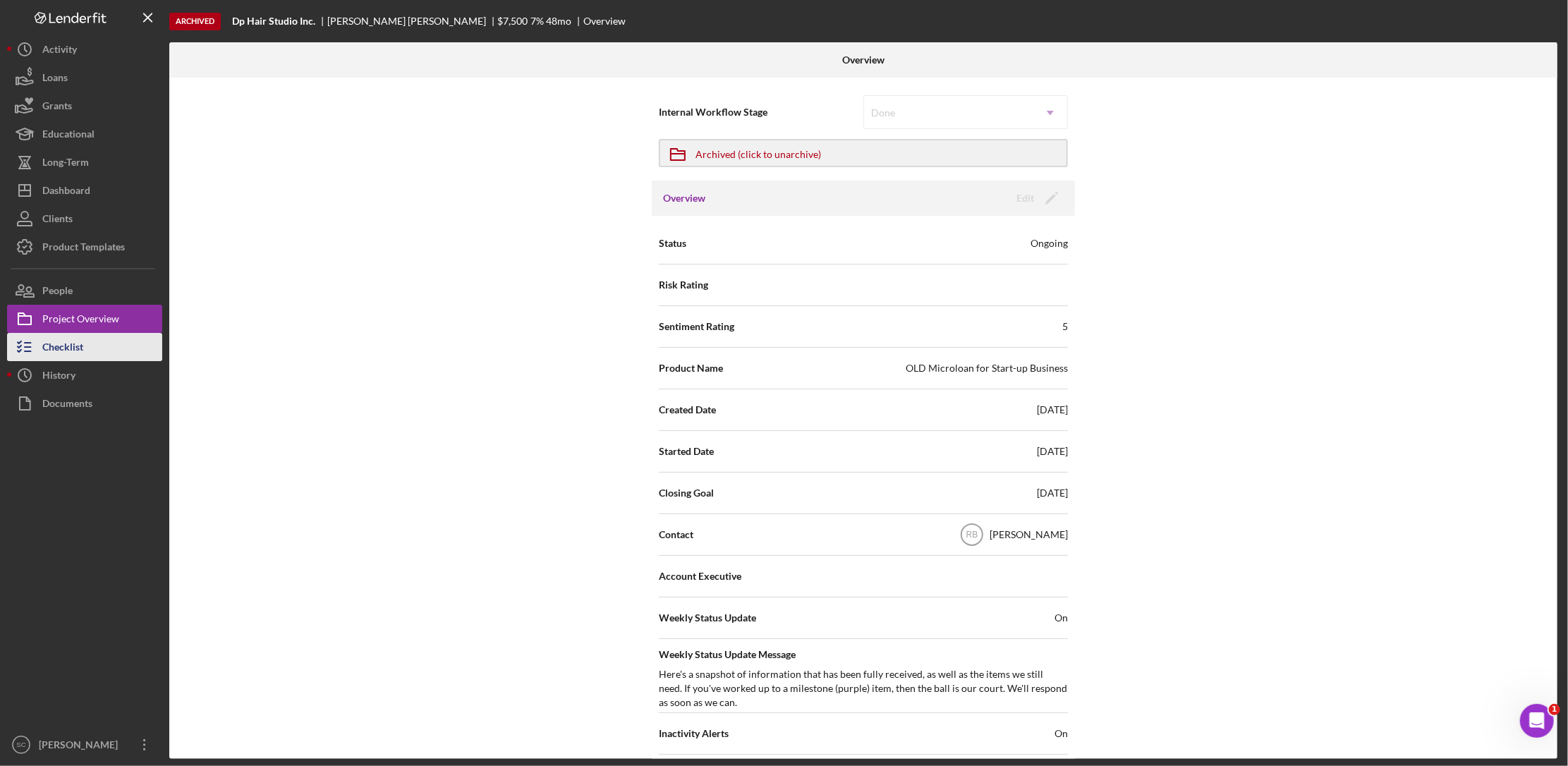
click at [59, 337] on div "Checklist" at bounding box center [63, 349] width 41 height 32
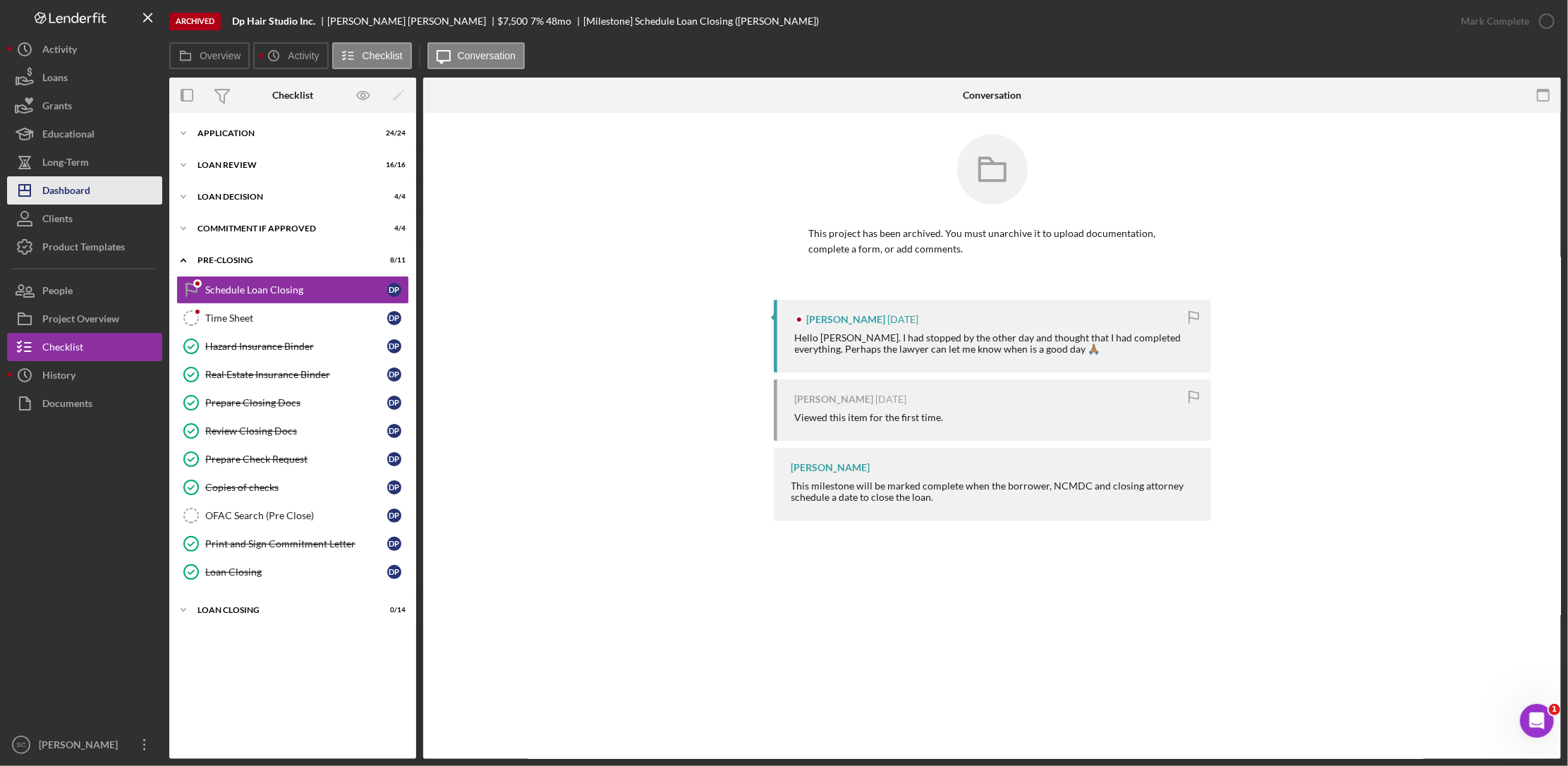
click at [92, 184] on button "Icon/Dashboard Dashboard" at bounding box center [85, 190] width 156 height 28
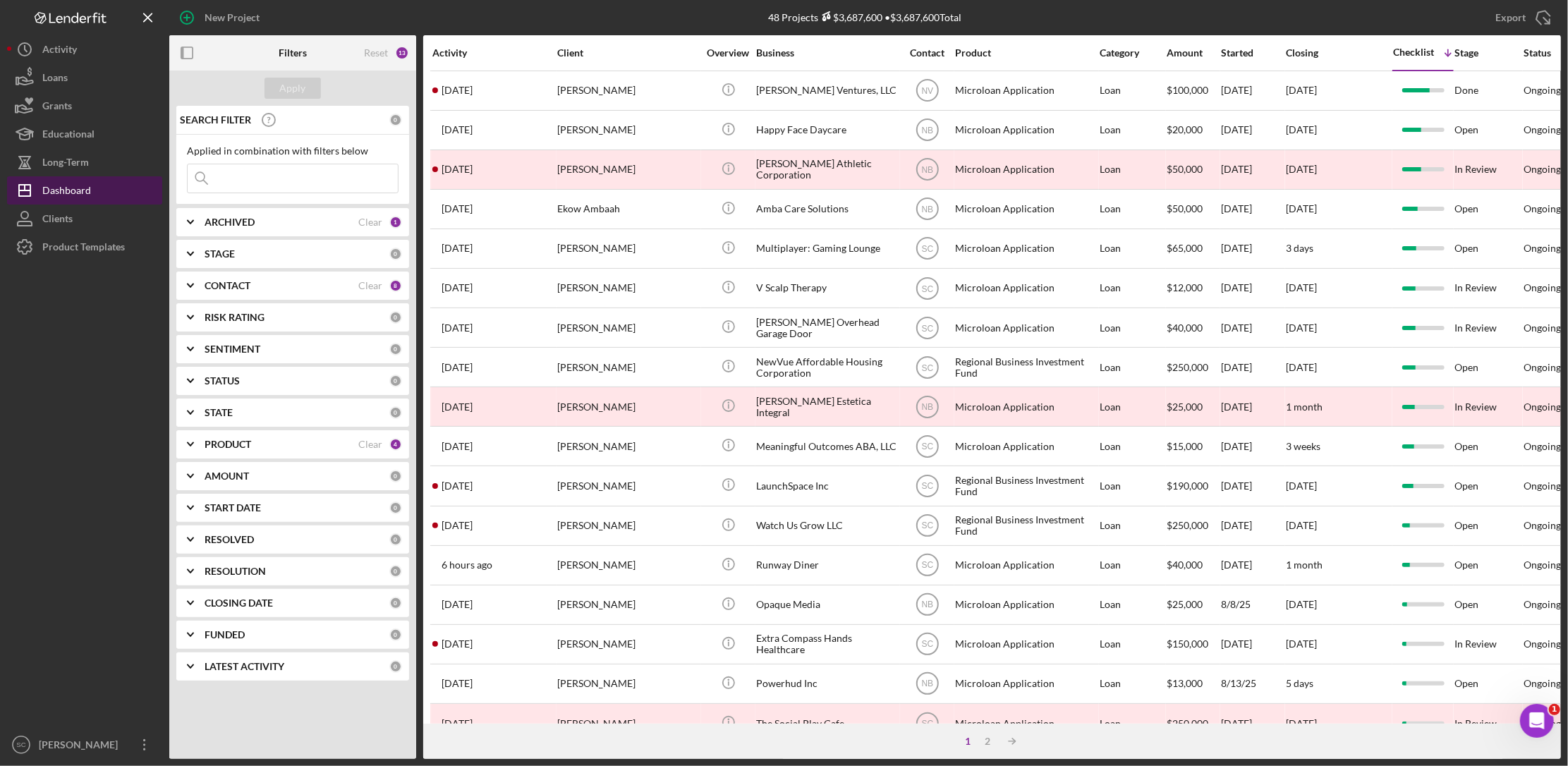
click at [61, 196] on div "Dashboard" at bounding box center [67, 192] width 49 height 32
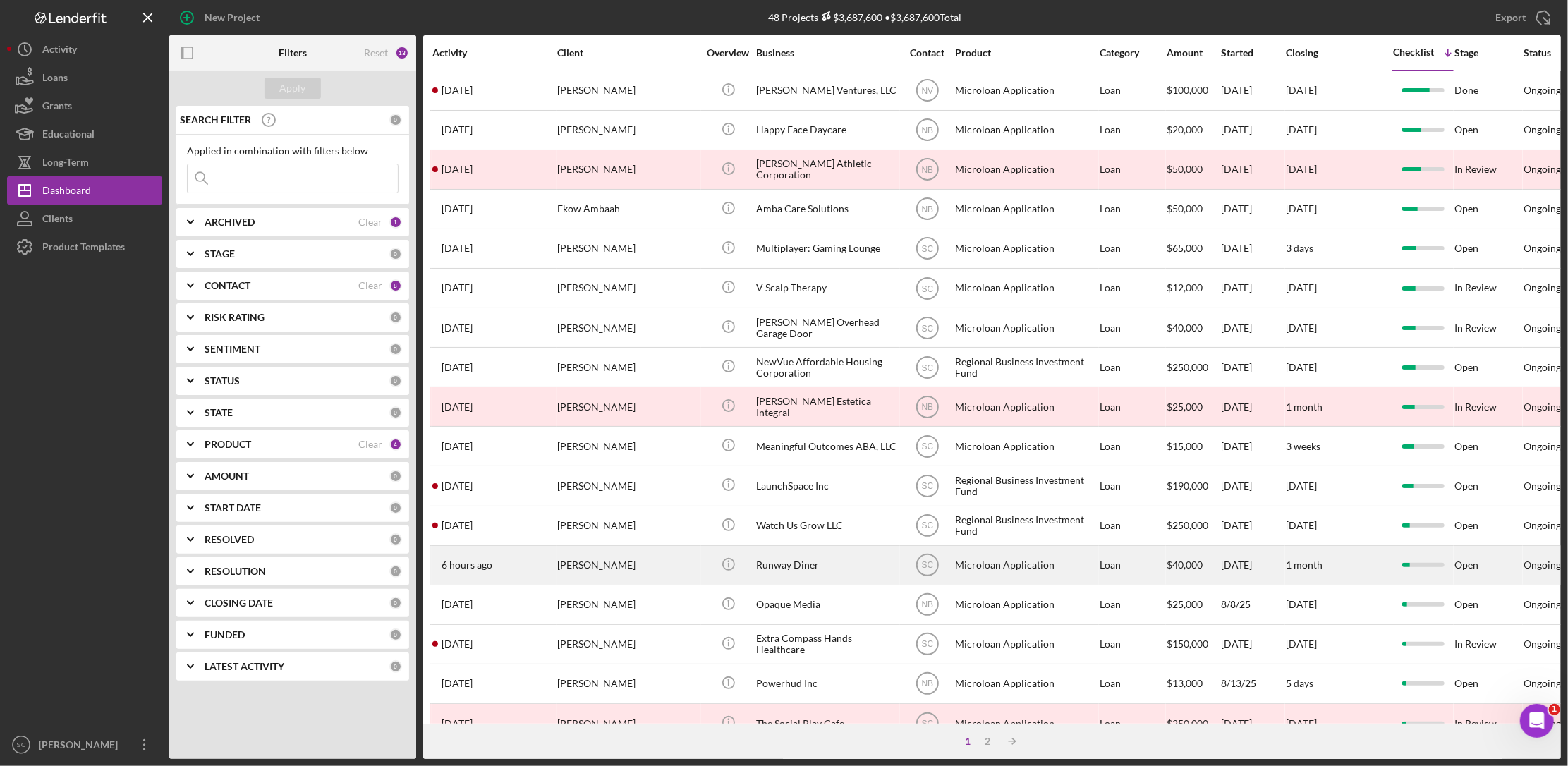
click at [588, 569] on div "[PERSON_NAME]" at bounding box center [627, 565] width 141 height 37
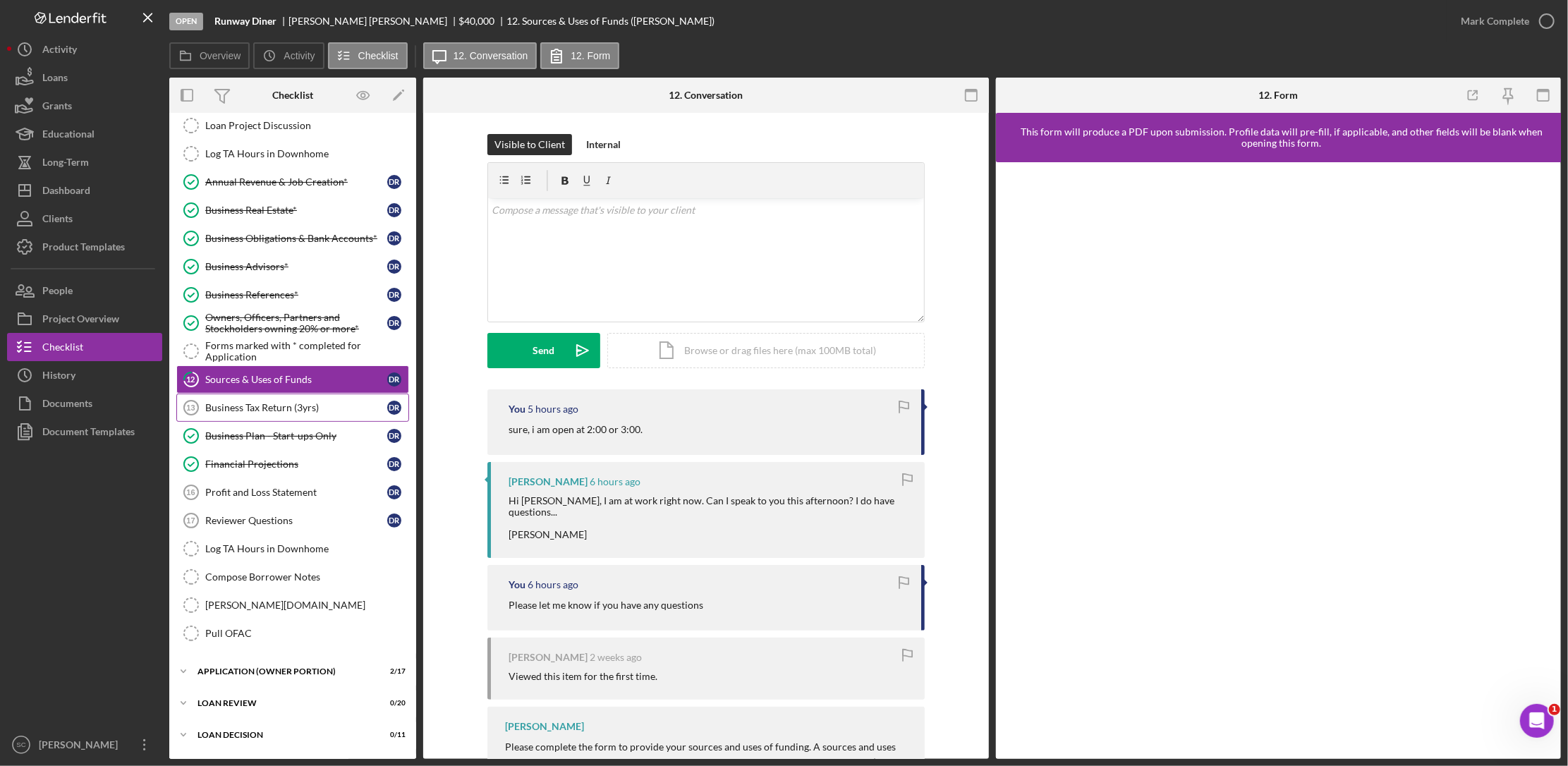
scroll to position [133, 0]
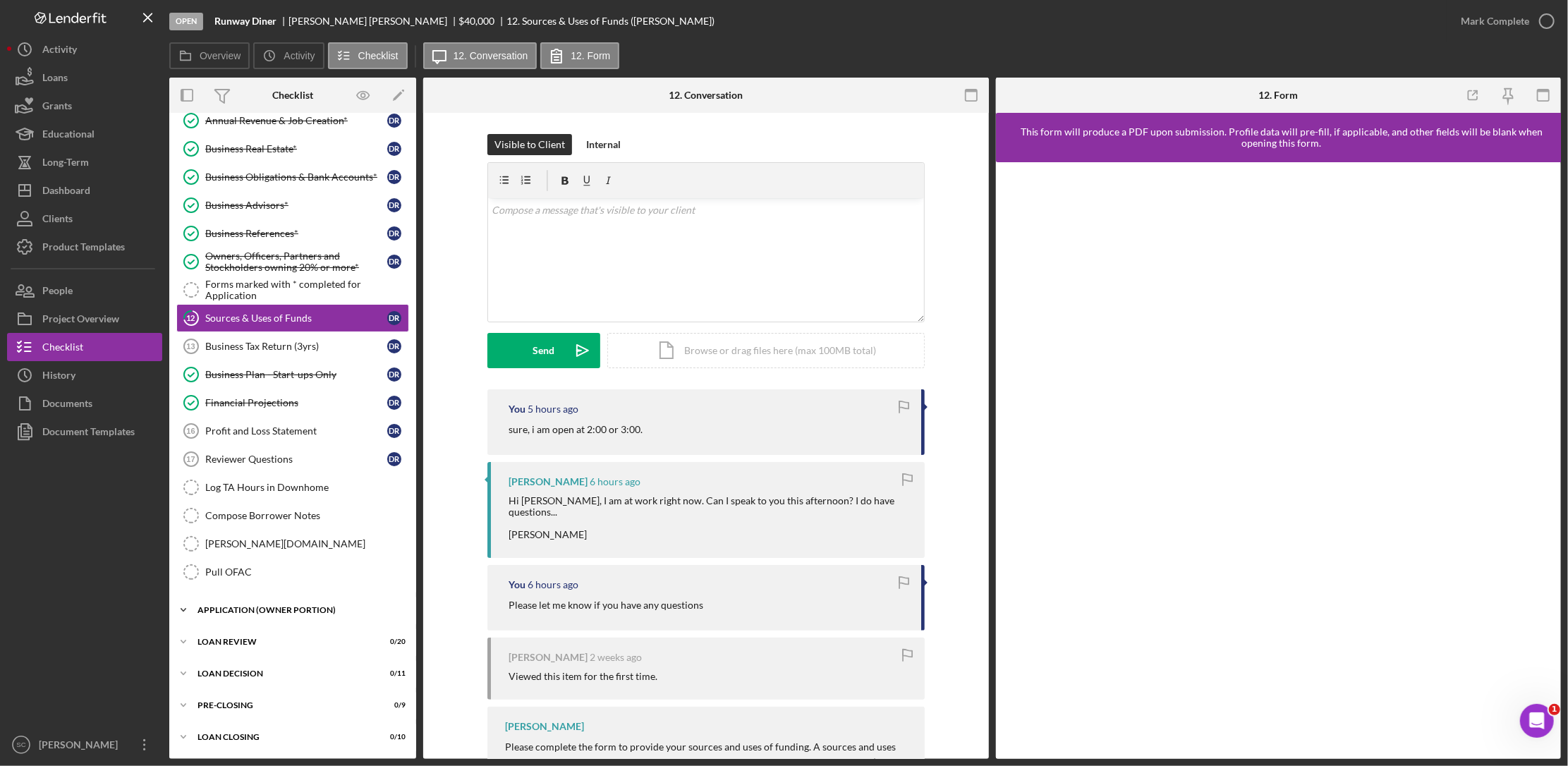
click at [308, 613] on div "APPLICATION (OWNER PORTION)" at bounding box center [298, 610] width 201 height 8
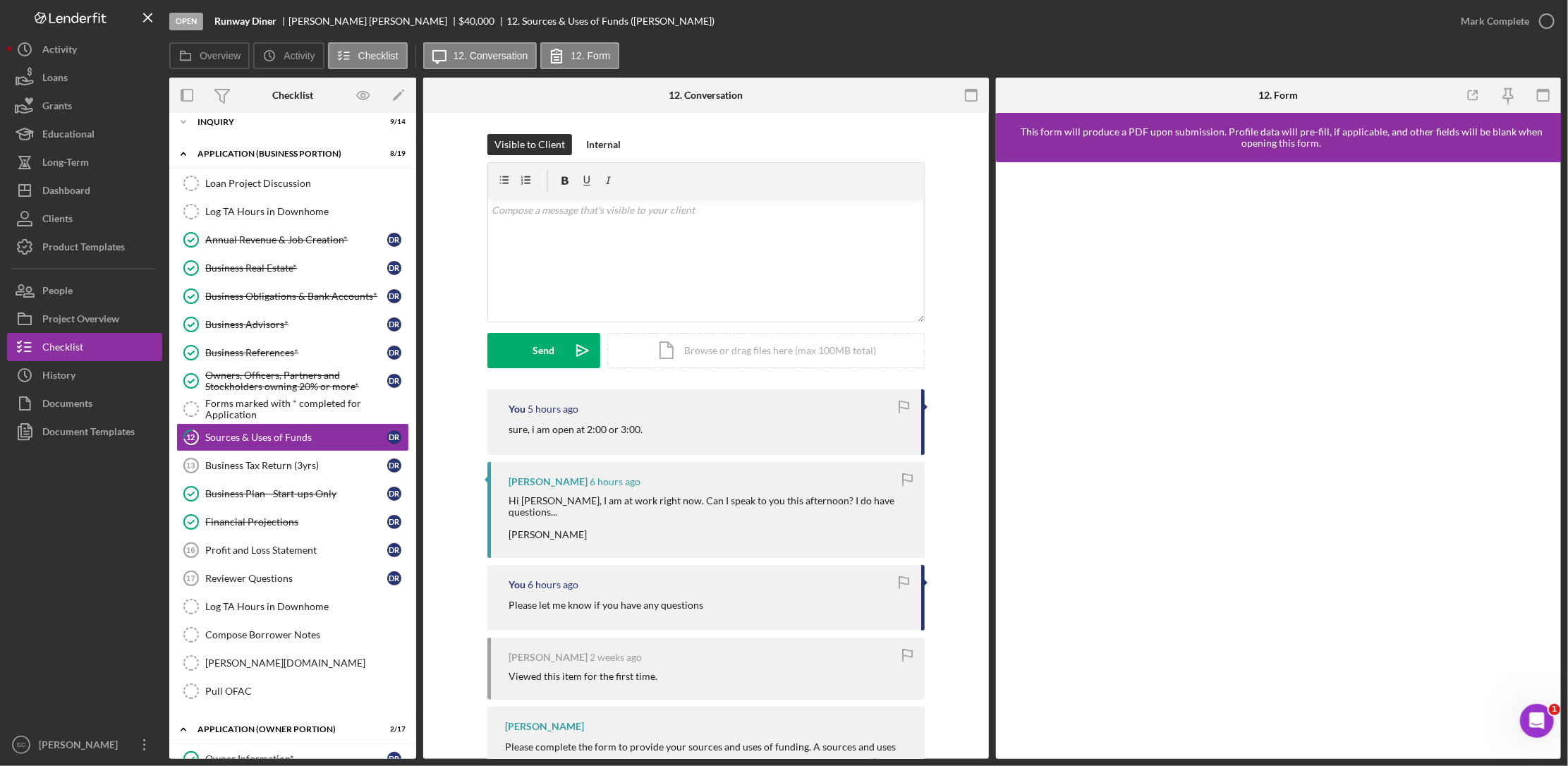
scroll to position [0, 0]
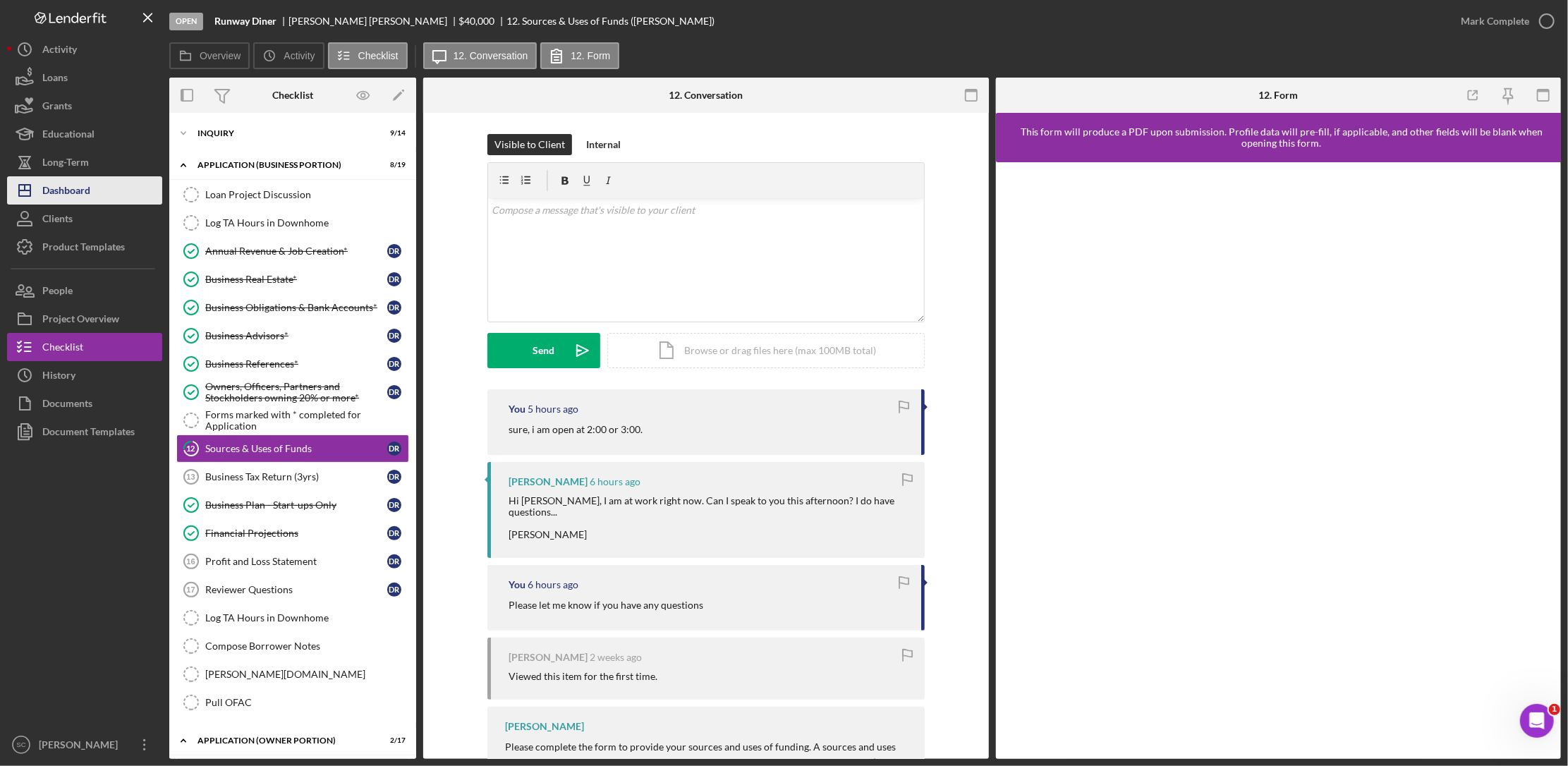
click at [80, 184] on div "Dashboard" at bounding box center [66, 192] width 48 height 32
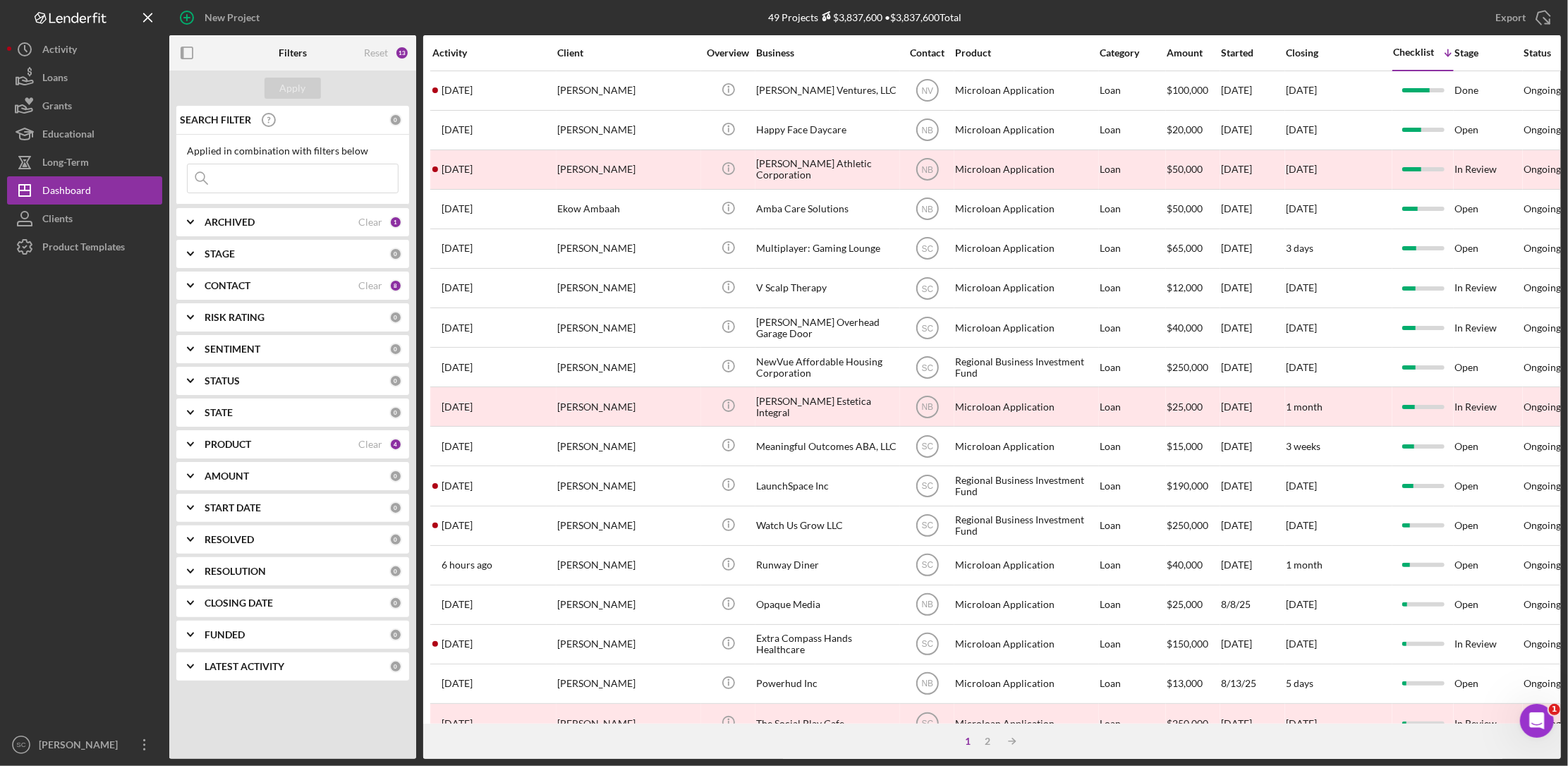
click at [297, 183] on input at bounding box center [293, 178] width 210 height 28
click at [459, 56] on div "Activity" at bounding box center [494, 53] width 123 height 11
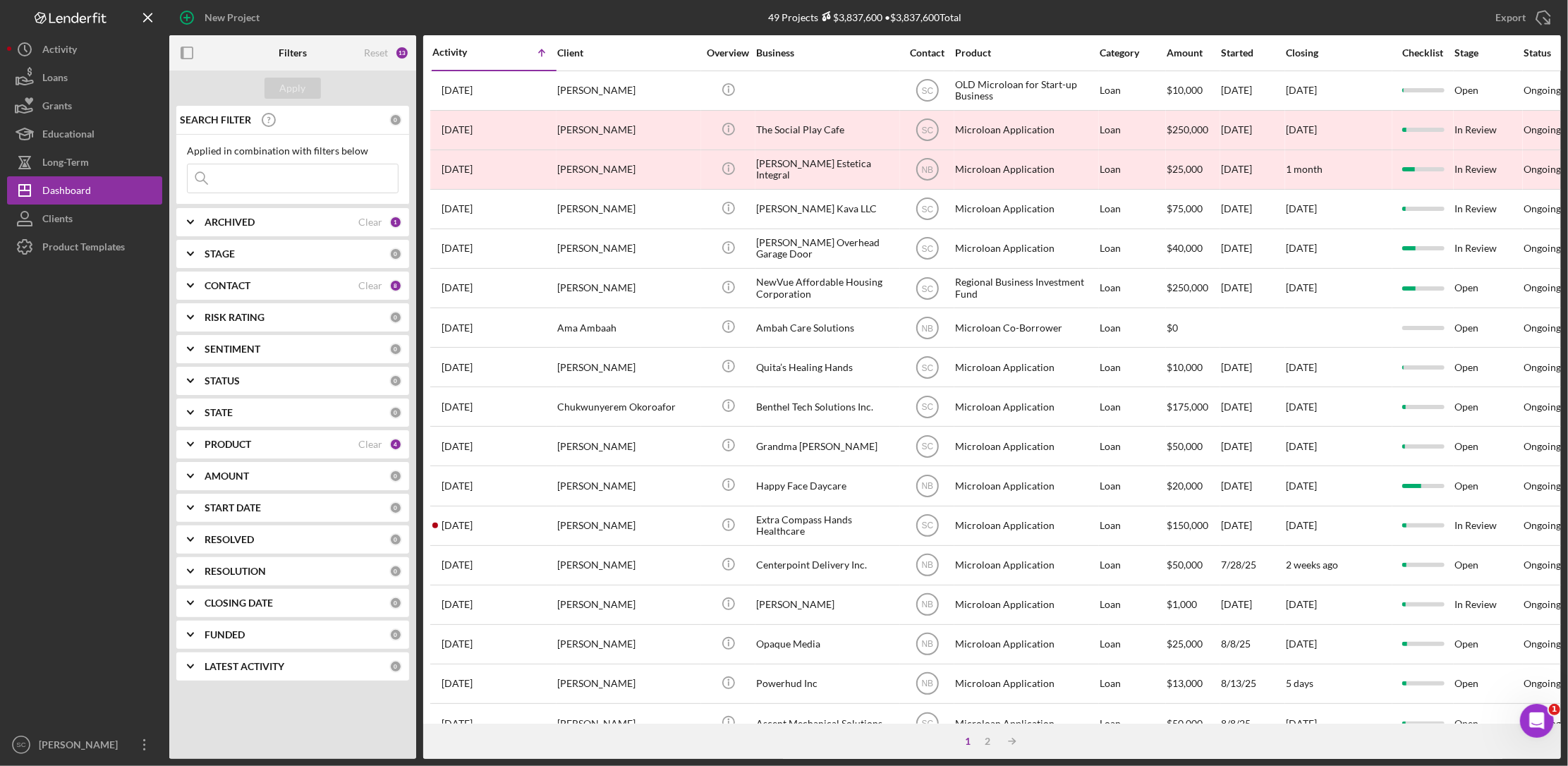
click at [463, 56] on div "Activity" at bounding box center [463, 52] width 62 height 11
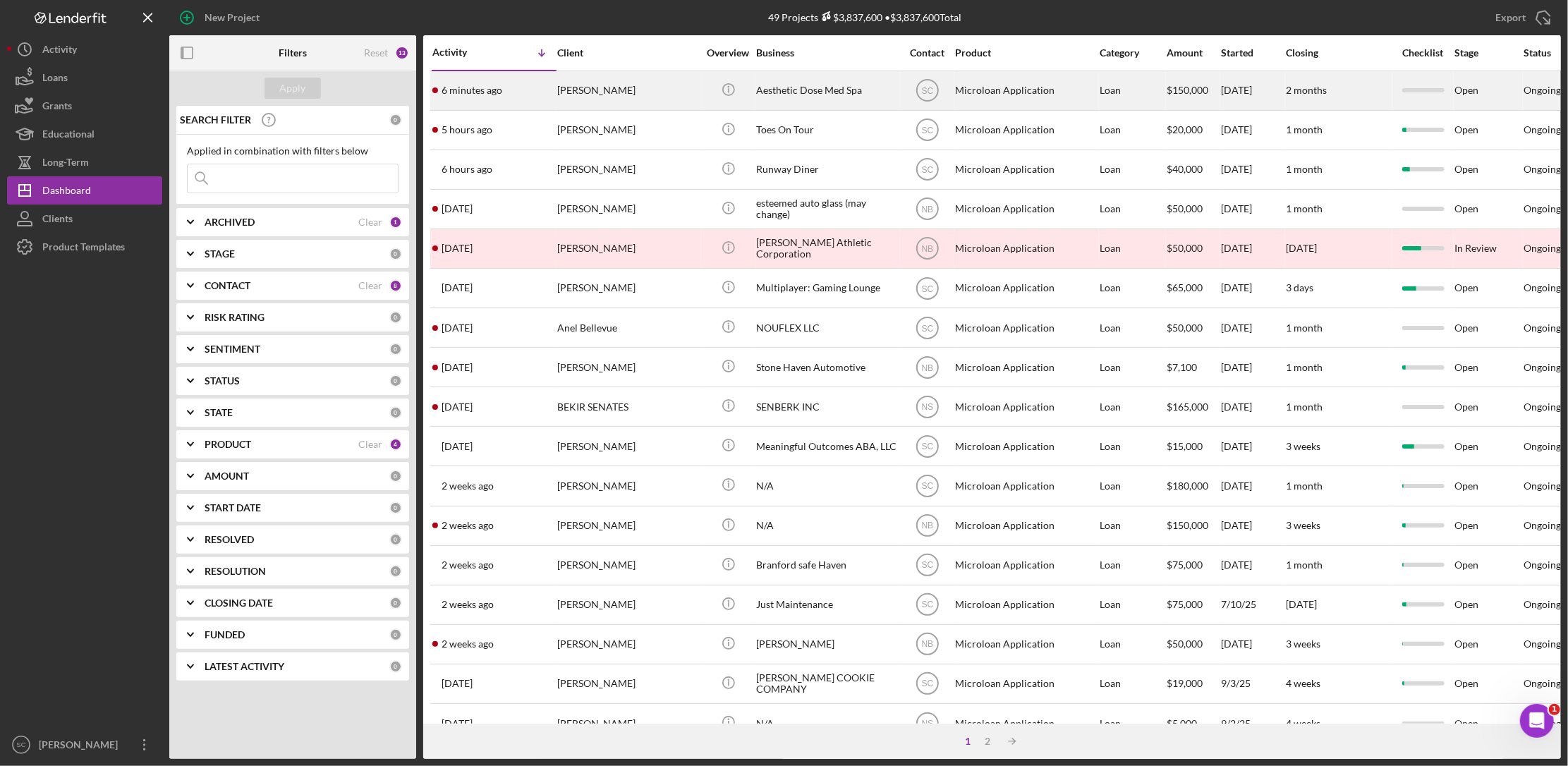
click at [463, 94] on time "6 minutes ago" at bounding box center [472, 90] width 61 height 11
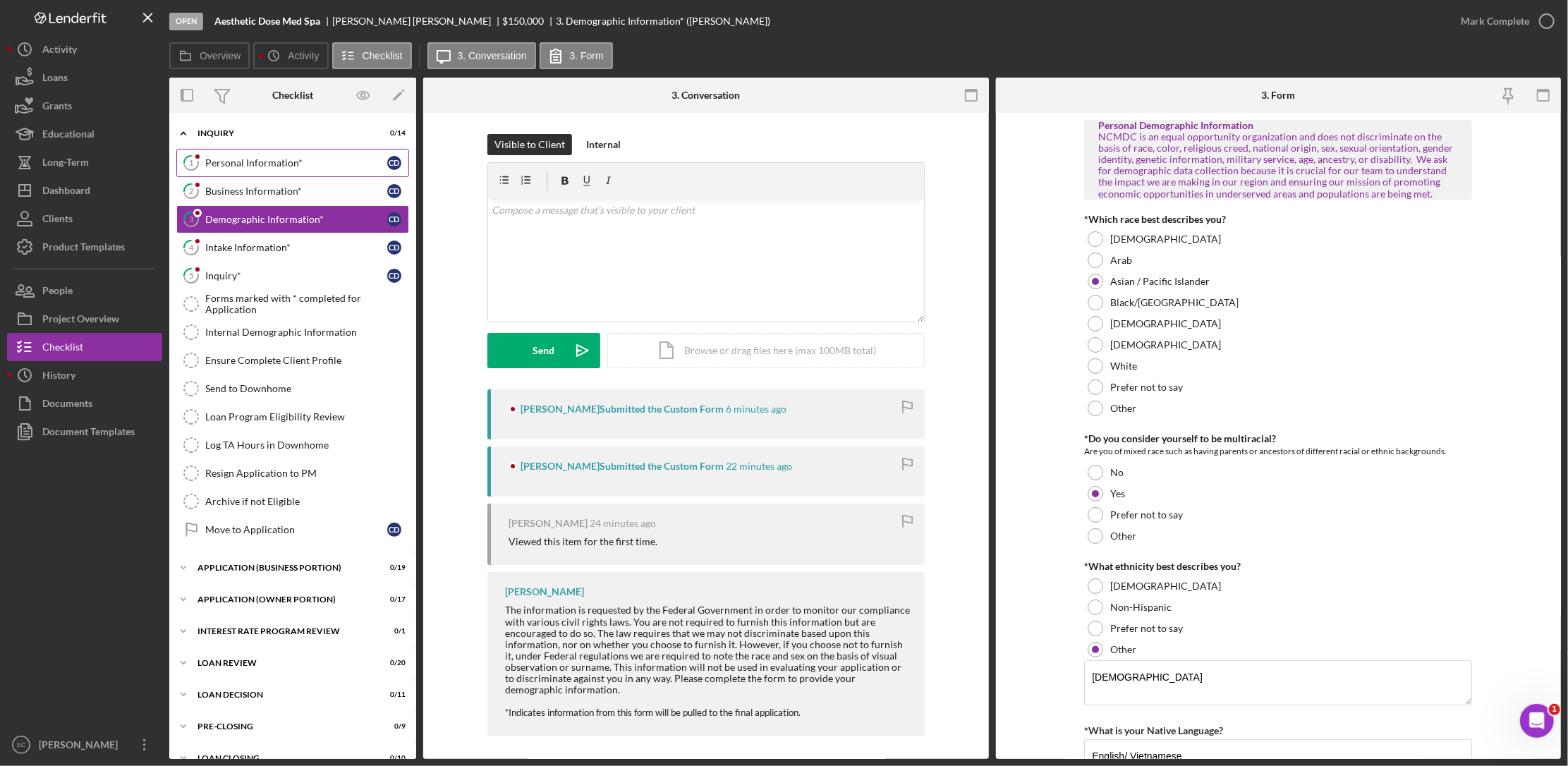
click at [283, 157] on div "Personal Information*" at bounding box center [296, 162] width 182 height 11
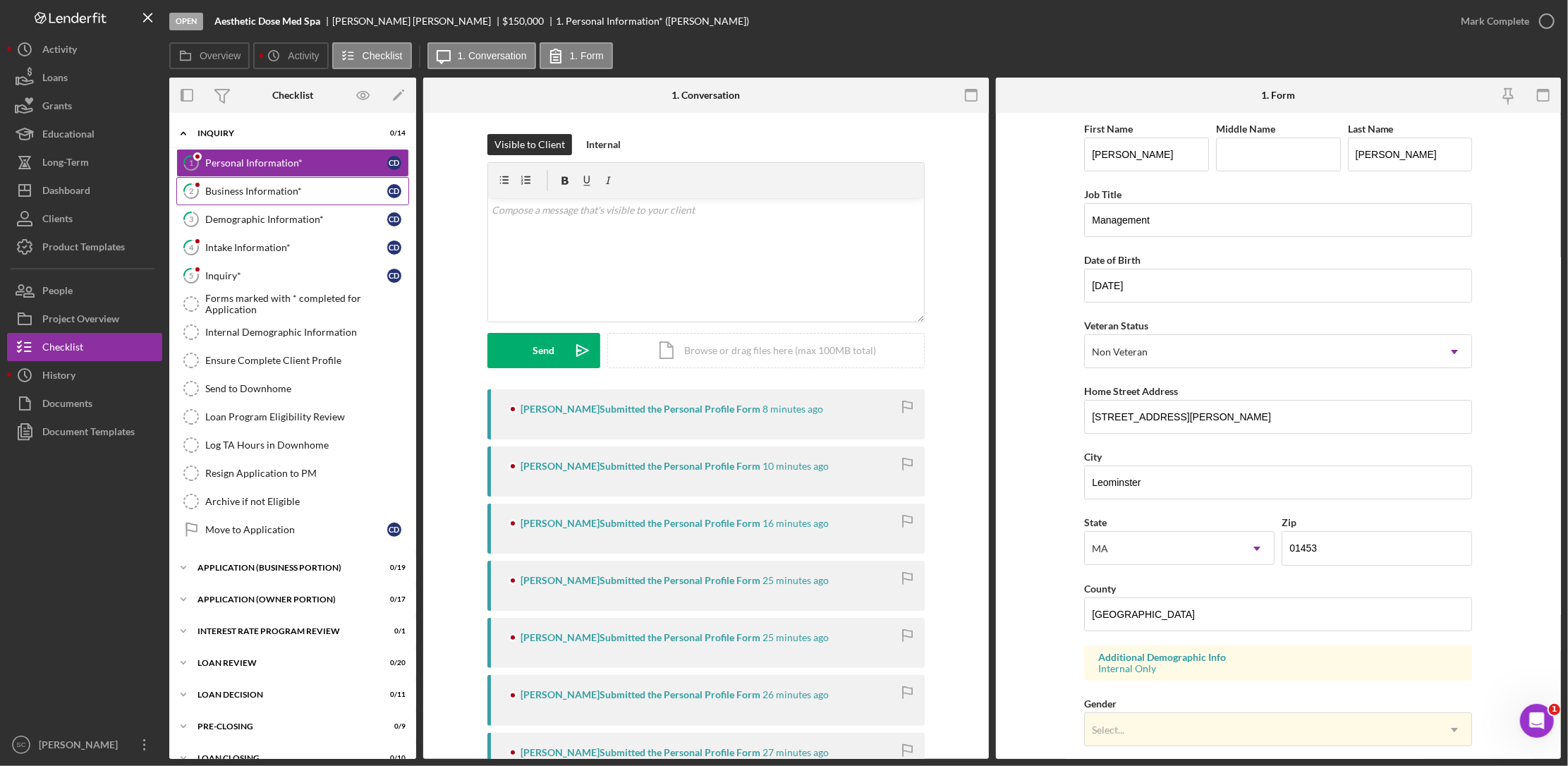
click at [283, 185] on div "Business Information*" at bounding box center [296, 191] width 182 height 11
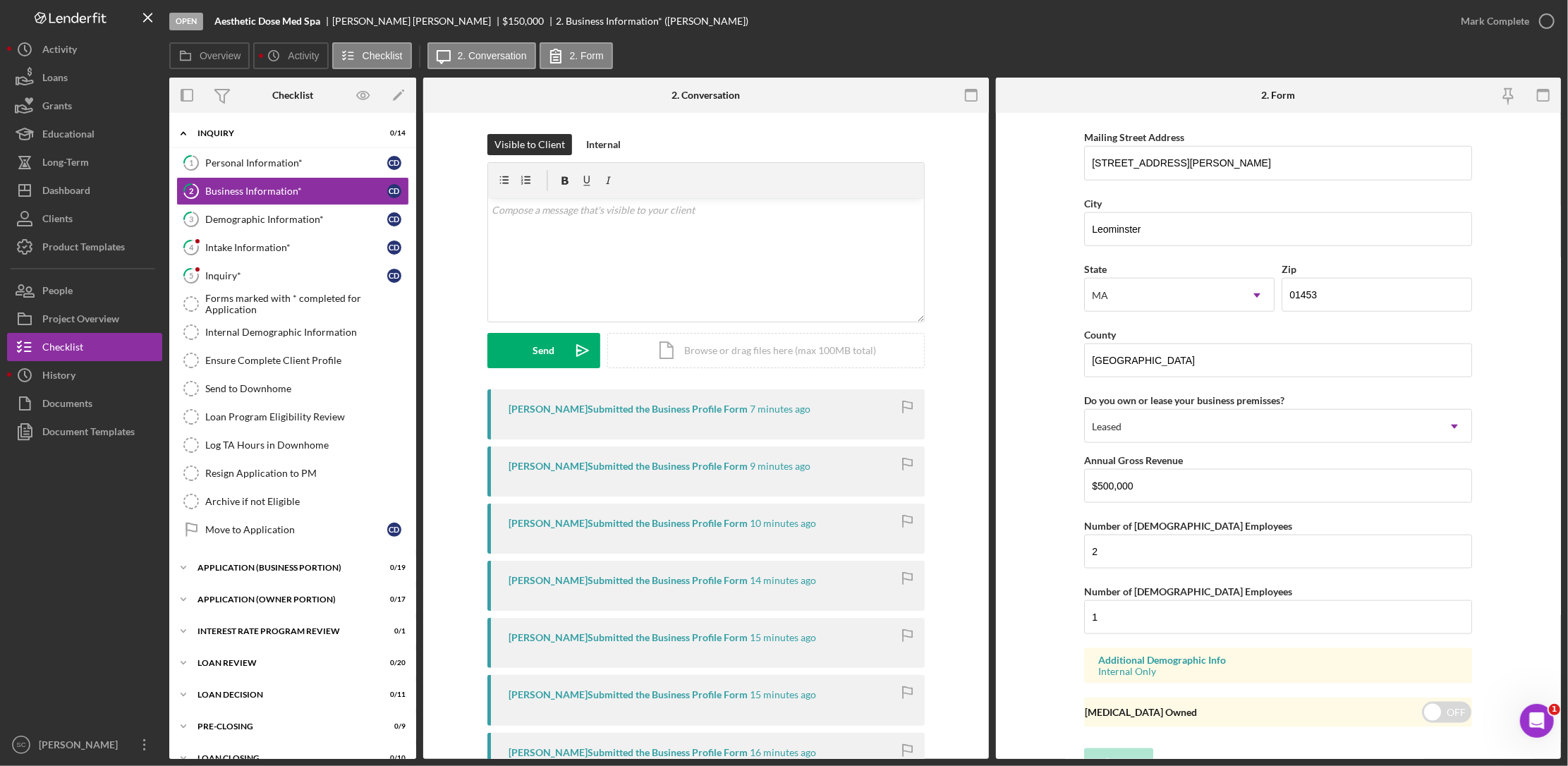
scroll to position [1185, 0]
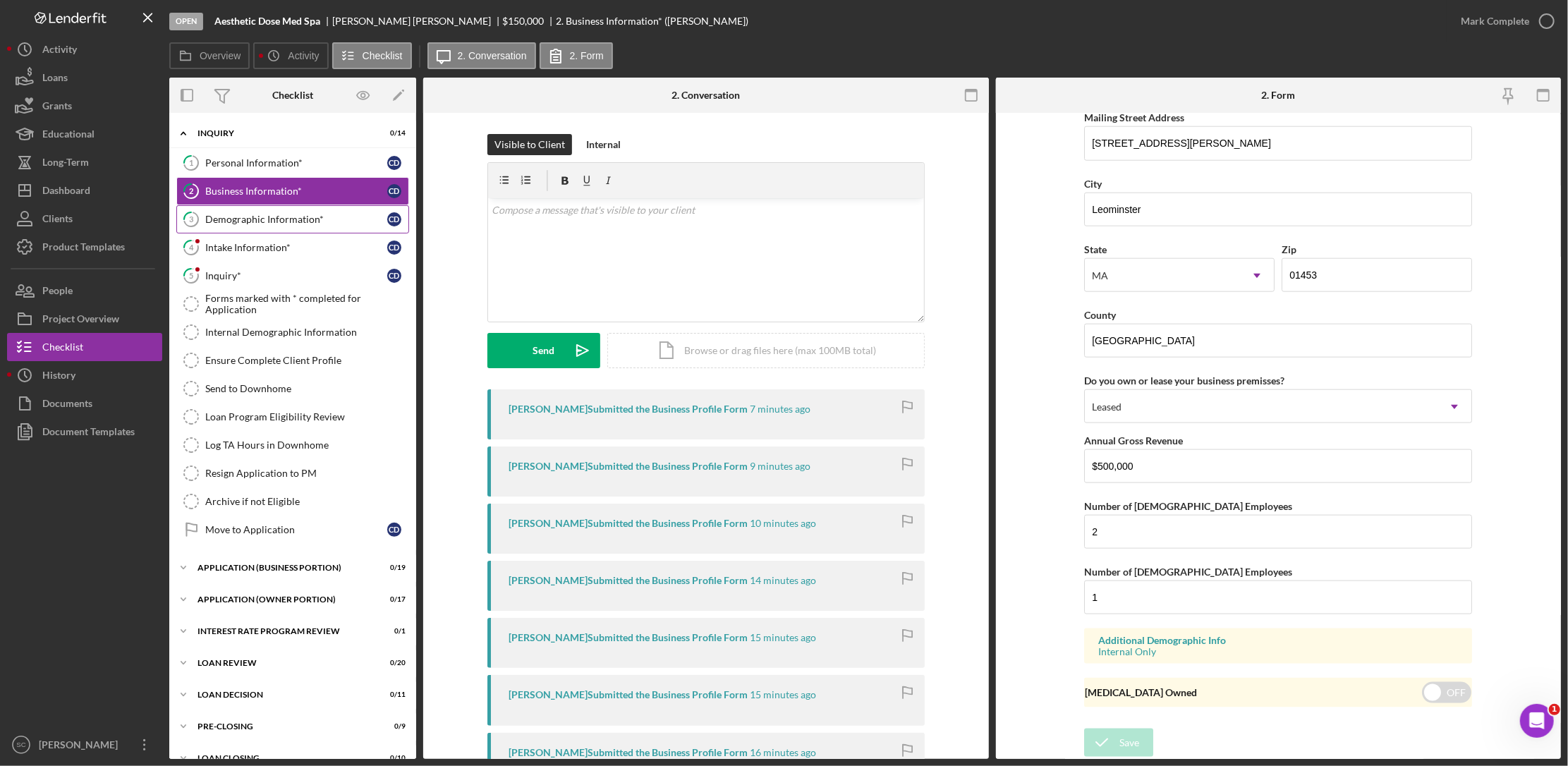
click at [261, 220] on div "Demographic Information*" at bounding box center [296, 219] width 182 height 11
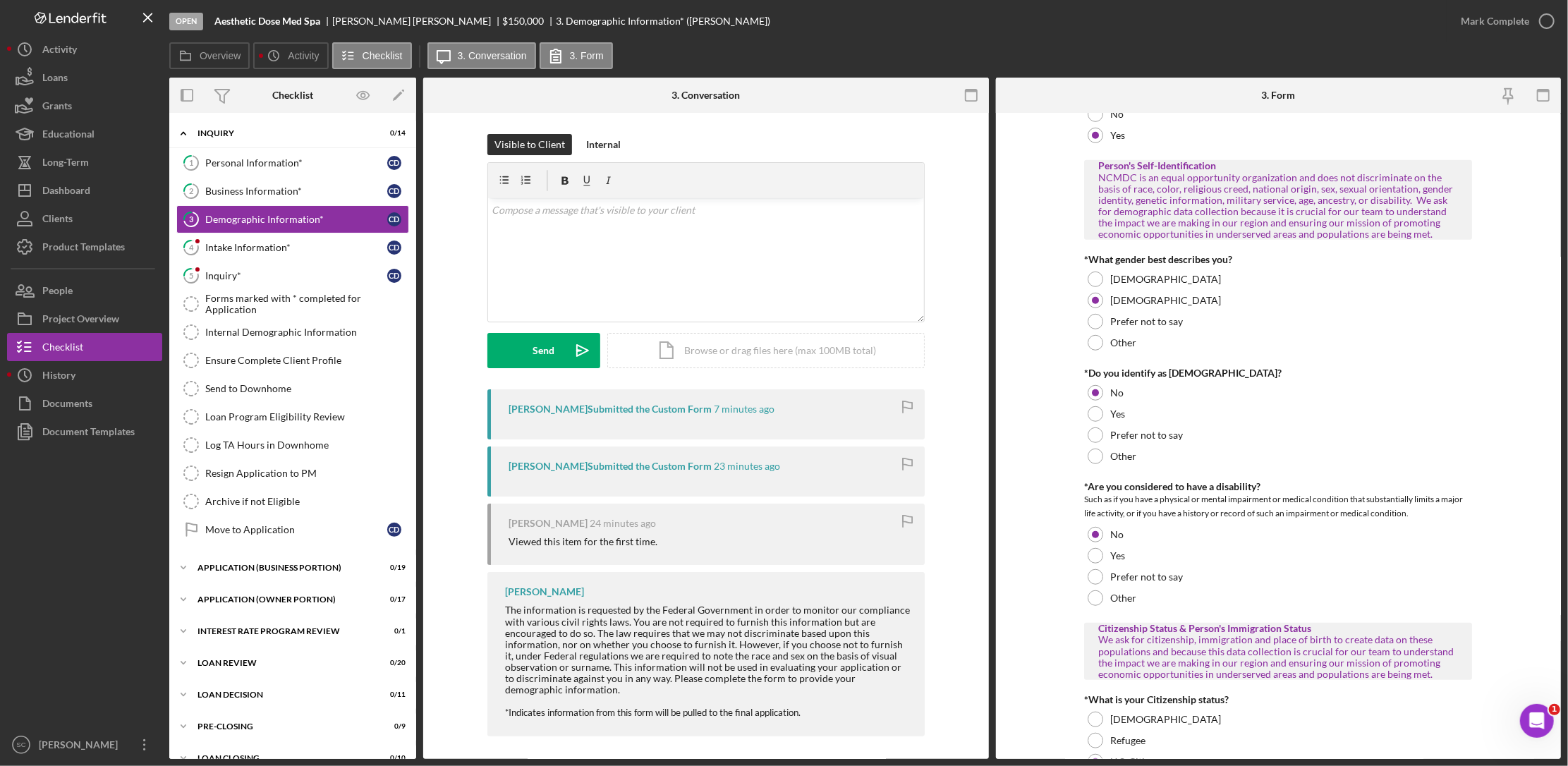
scroll to position [1058, 0]
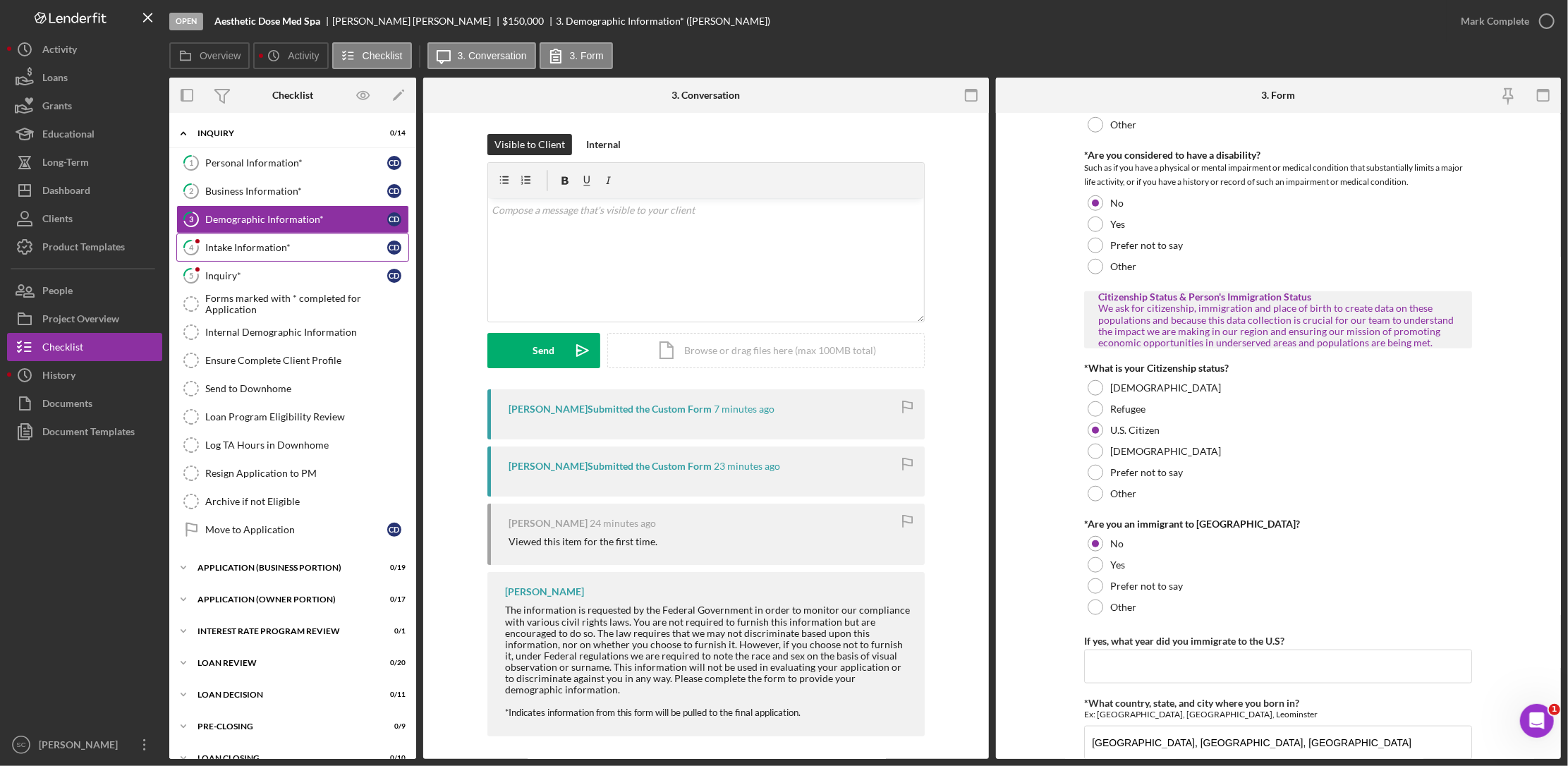
click at [268, 249] on div "Intake Information*" at bounding box center [296, 247] width 182 height 11
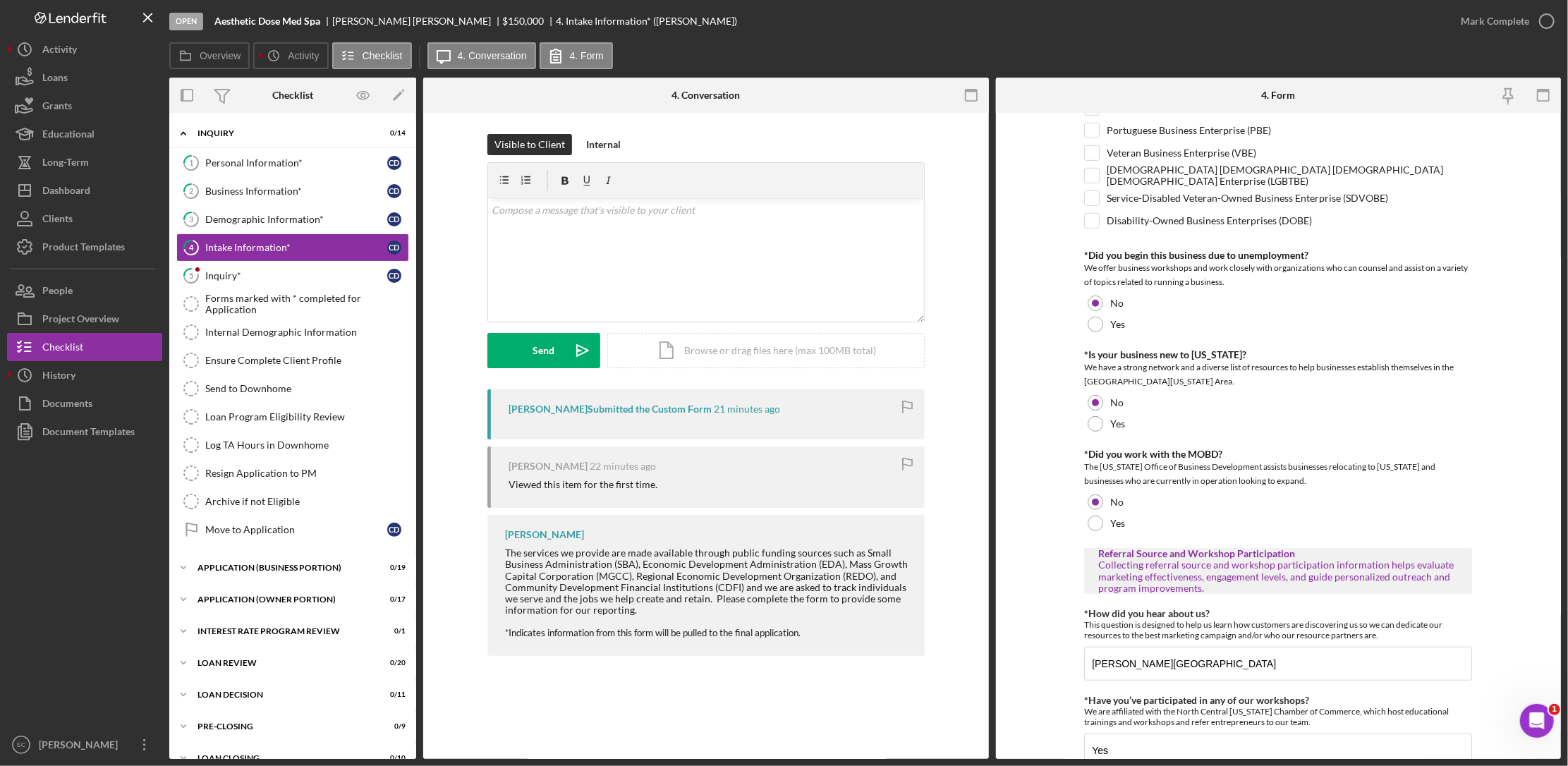
scroll to position [698, 0]
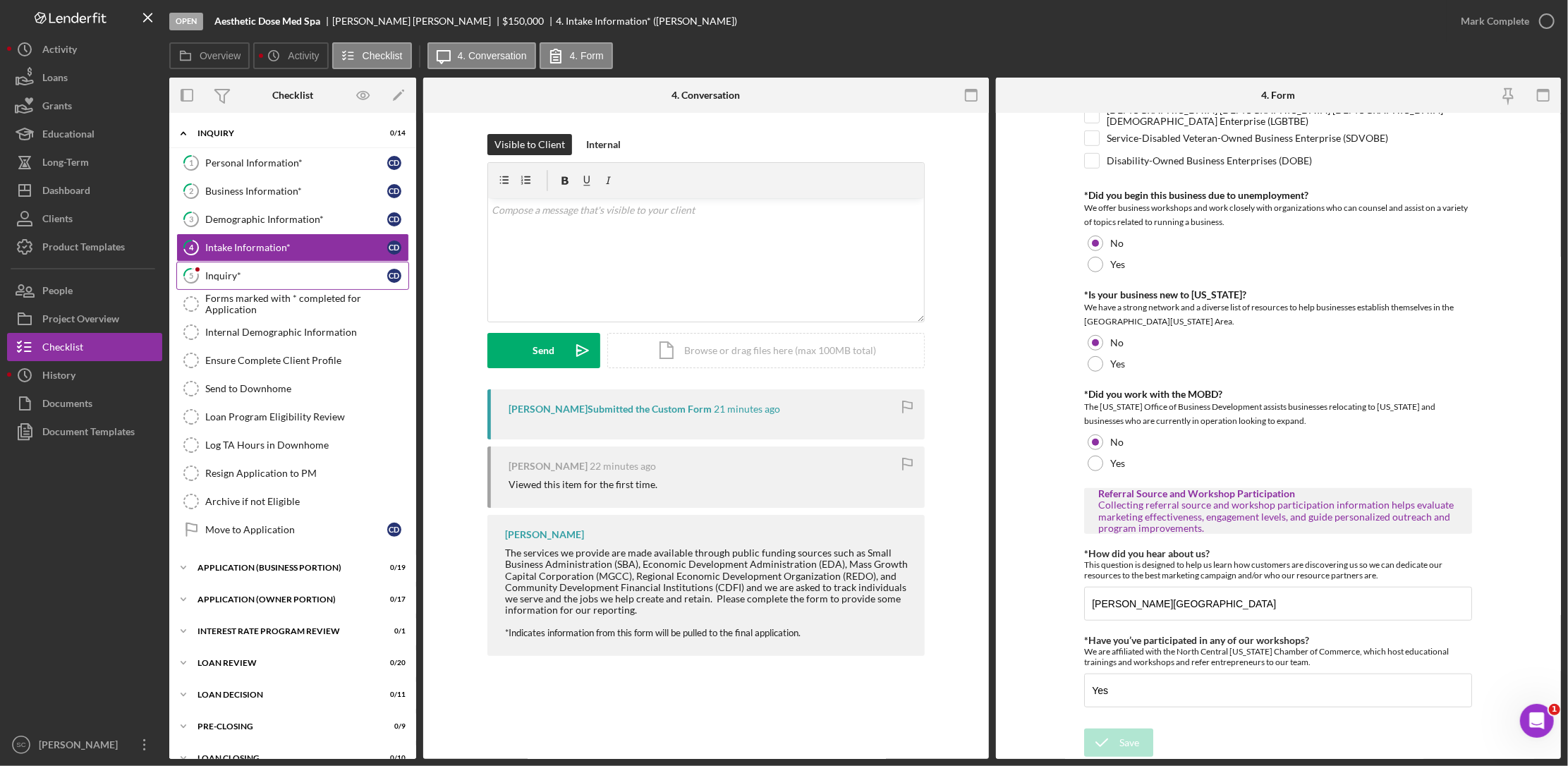
click at [256, 282] on link "5 Inquiry* C D" at bounding box center [292, 275] width 232 height 28
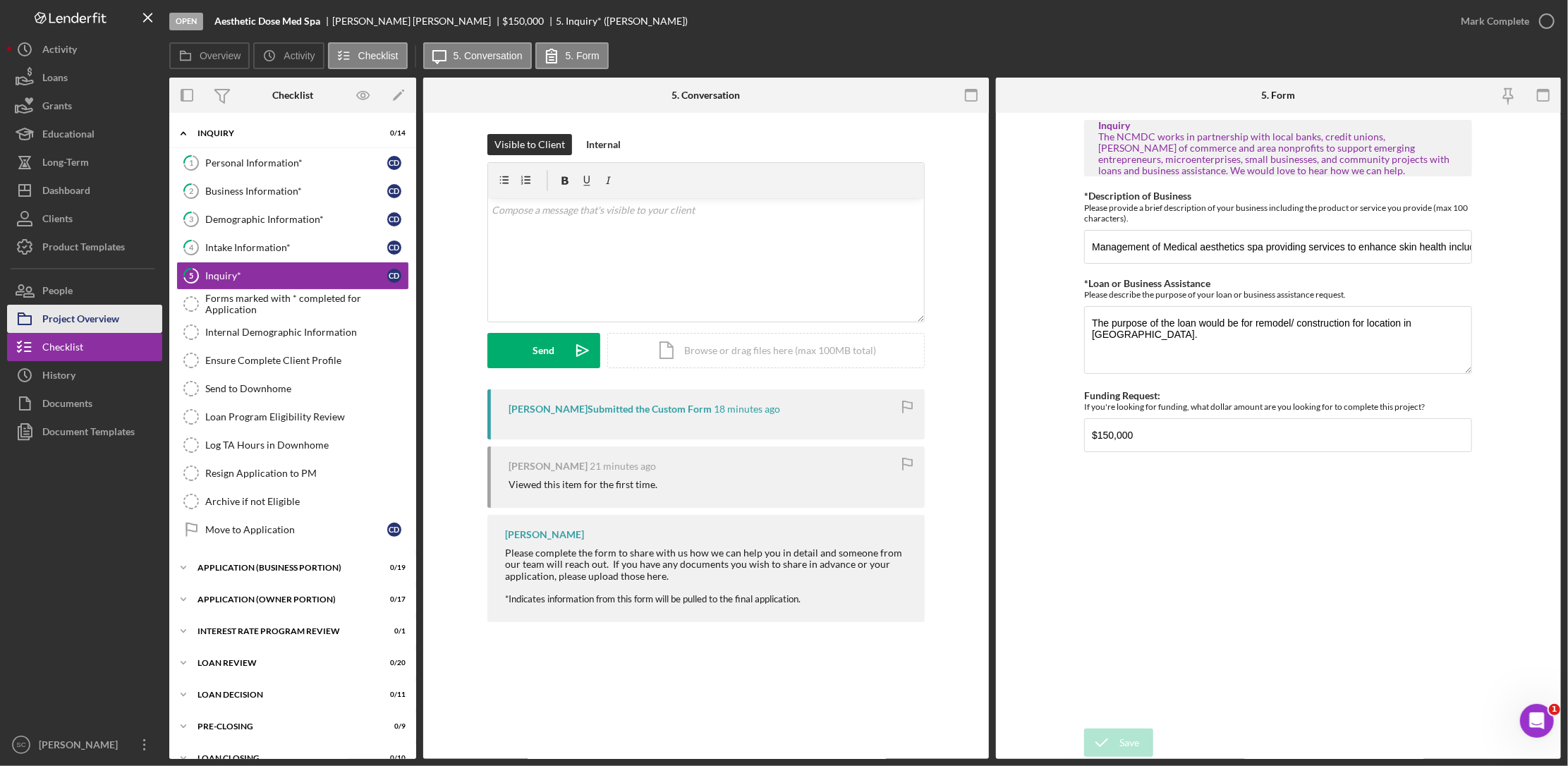
click at [94, 319] on div "Project Overview" at bounding box center [81, 321] width 77 height 32
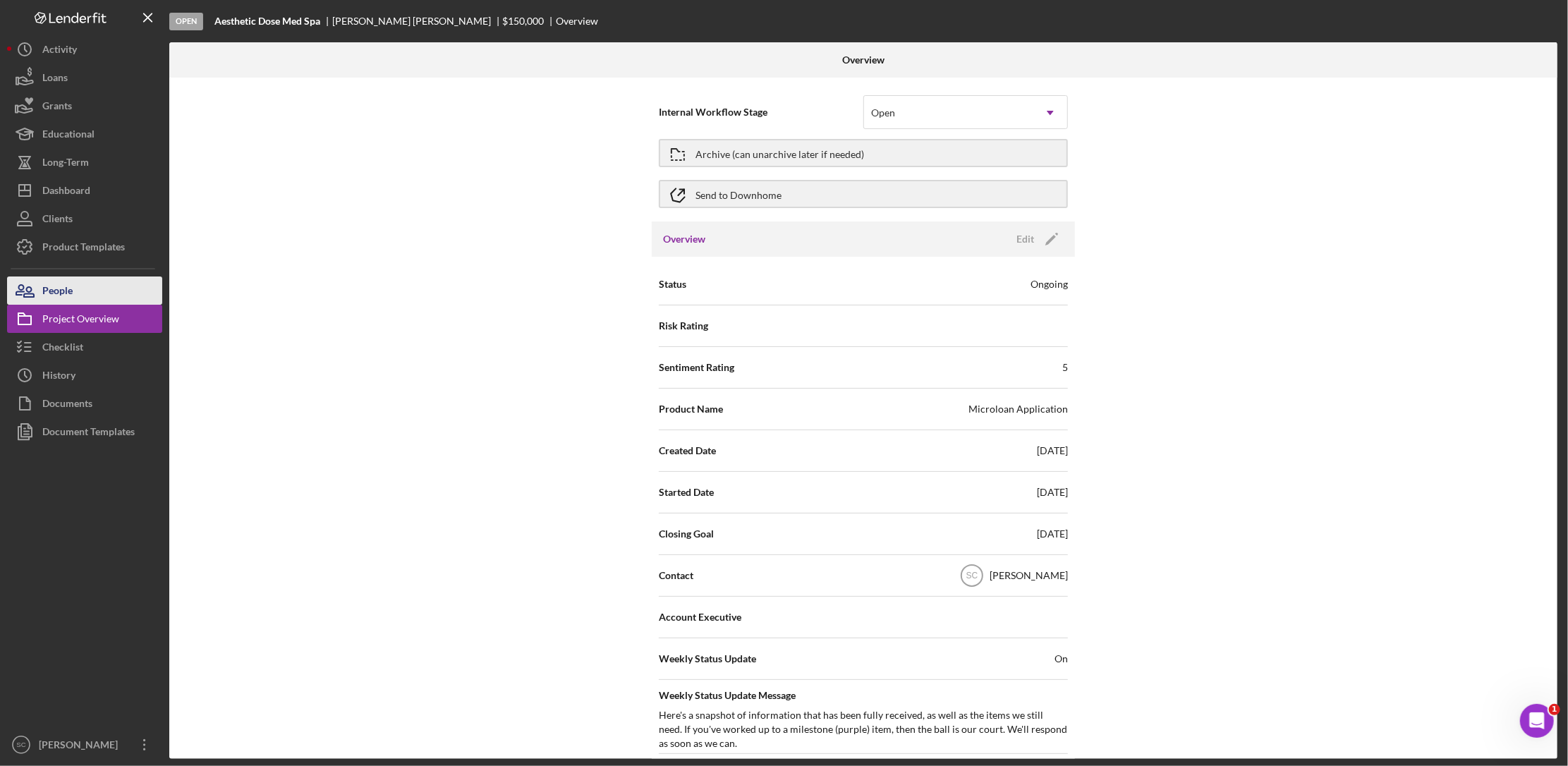
click at [88, 293] on button "People" at bounding box center [85, 290] width 156 height 28
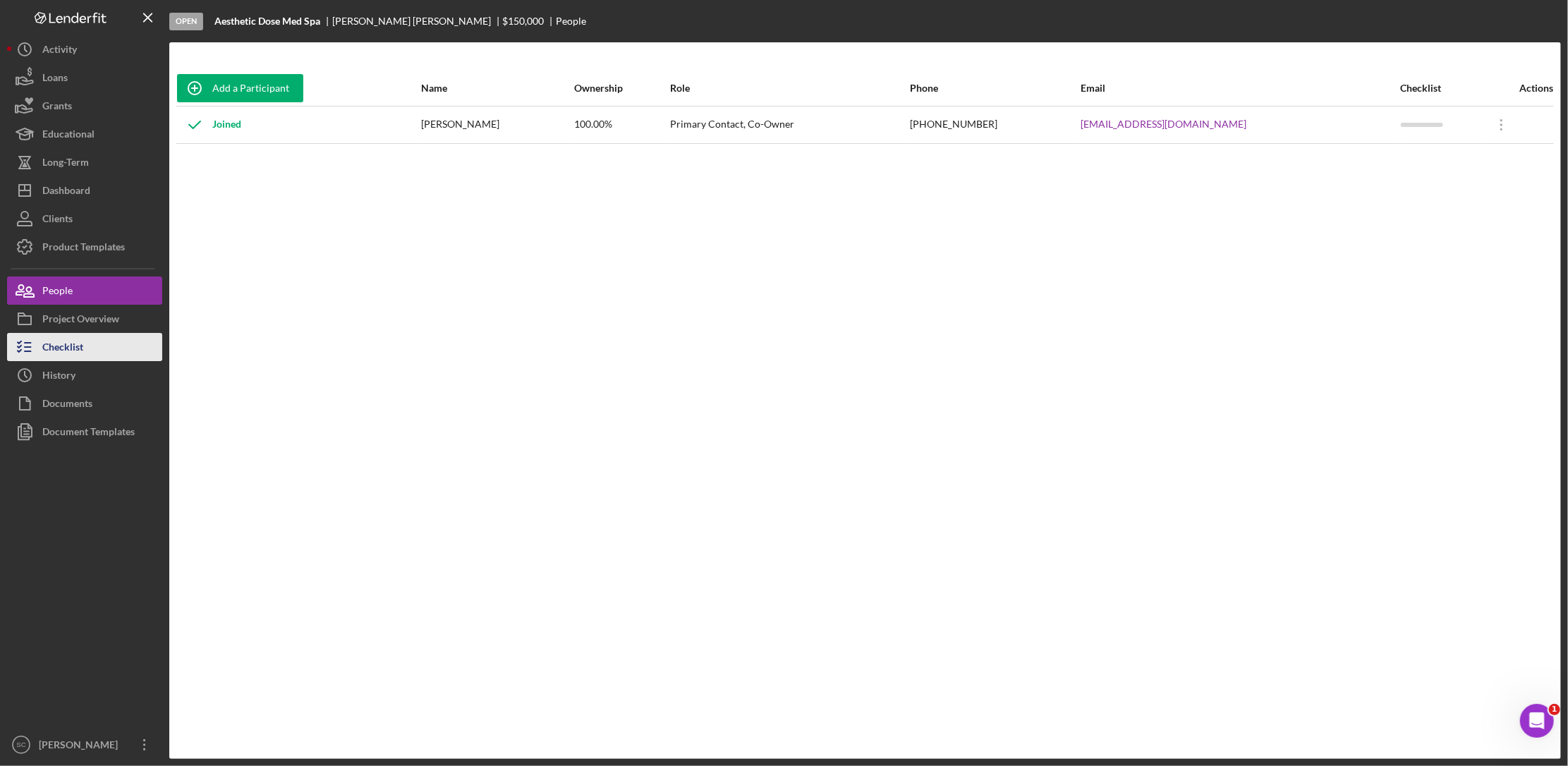
click at [80, 337] on div "Checklist" at bounding box center [63, 349] width 41 height 32
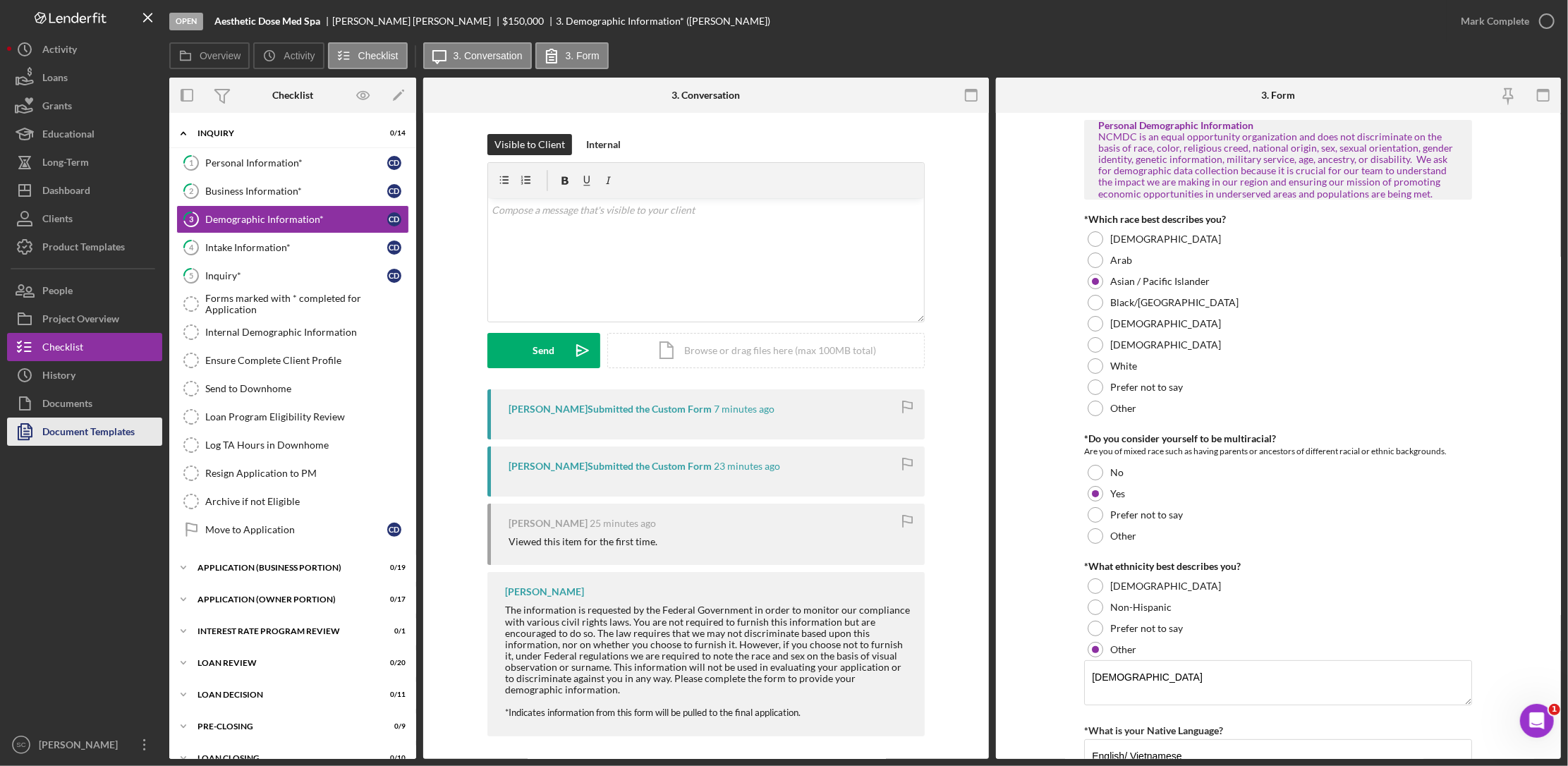
click at [79, 418] on div "Document Templates" at bounding box center [88, 434] width 92 height 32
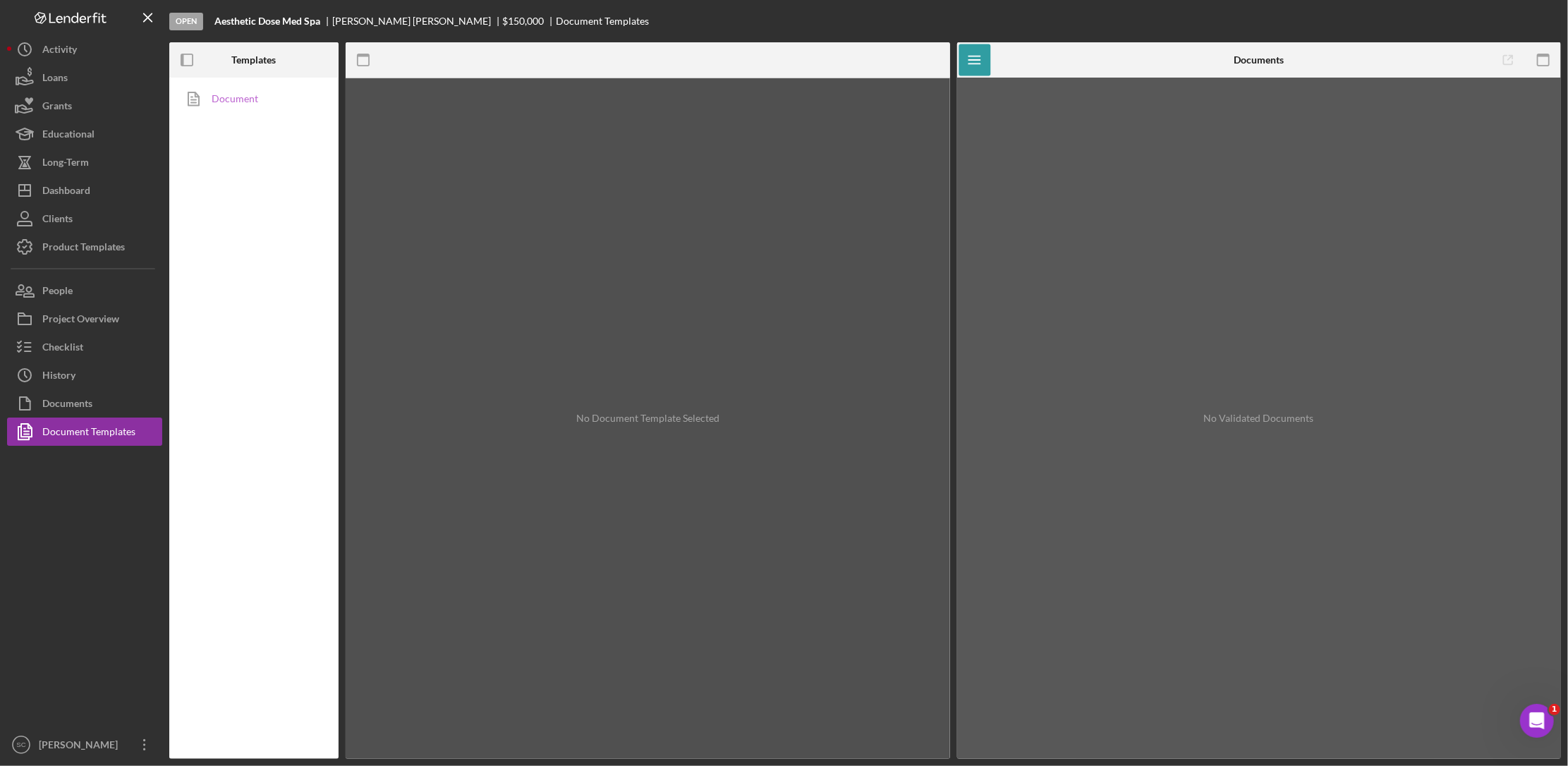
click at [220, 104] on link "Document" at bounding box center [250, 98] width 148 height 28
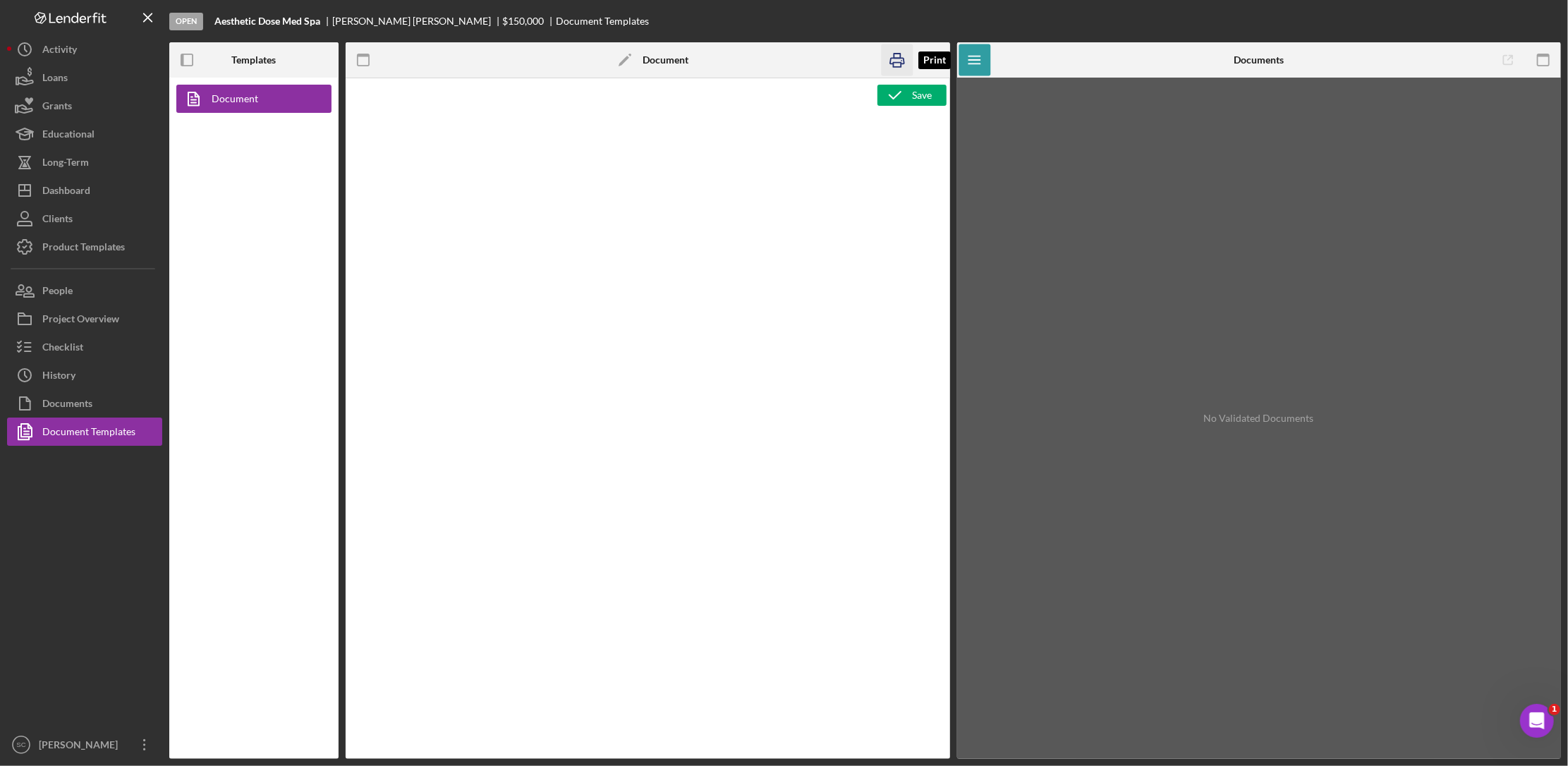
type textarea "<p style="text-align: center; line-height: normal; margin: 0 0 8pt; font-size: …"
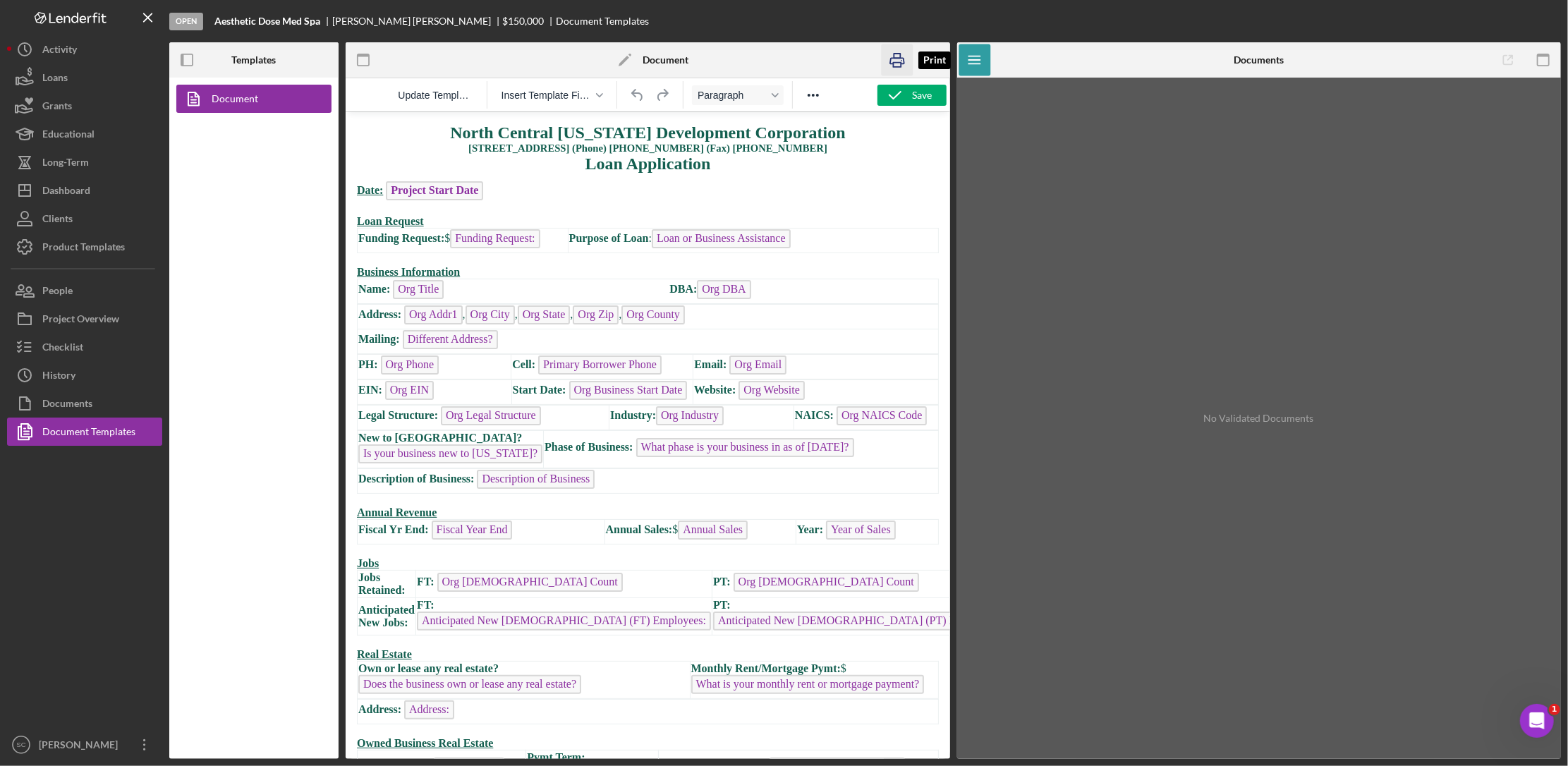
click at [896, 58] on icon "button" at bounding box center [897, 60] width 14 height 5
